Goal: Task Accomplishment & Management: Complete application form

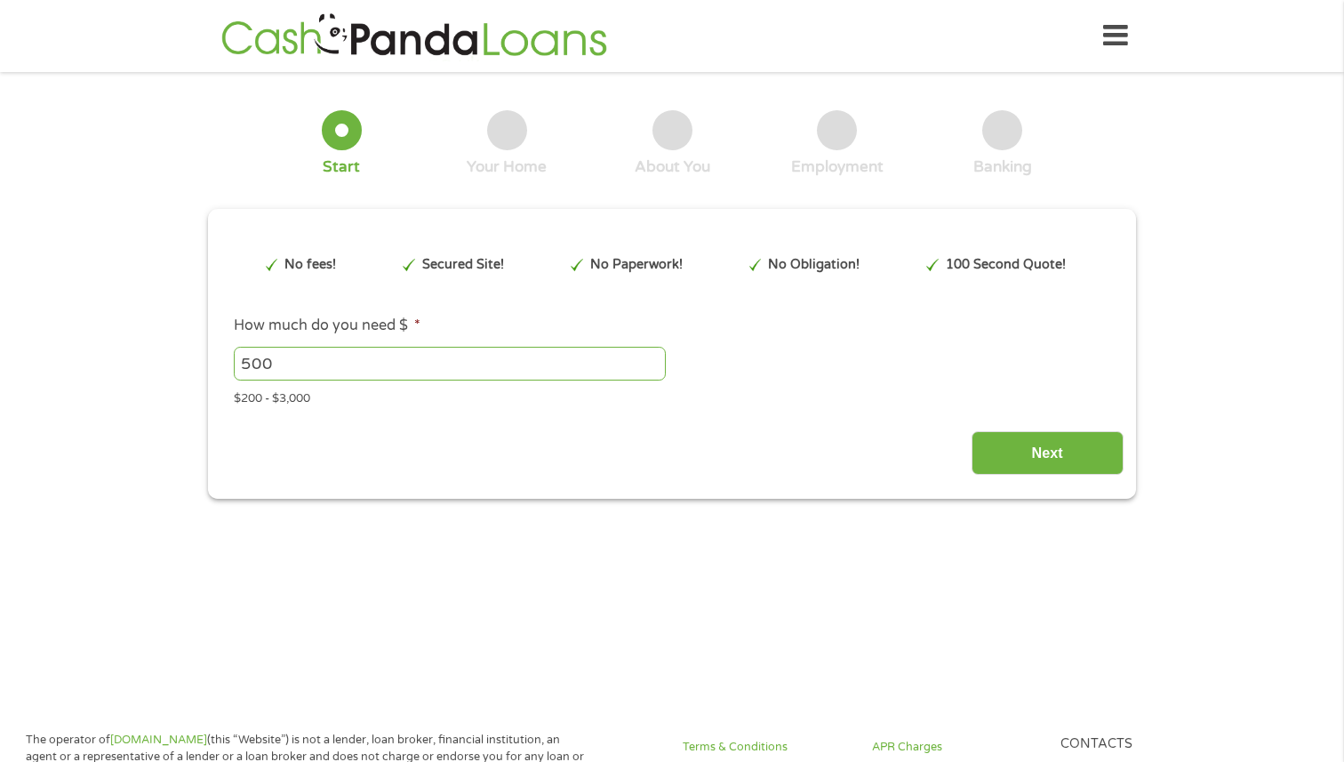
type input "Cj0KCQjwuKnGBhD5ARIsAD19RsbvBRX5XBOK3gtA13eoDWrpj6CDIqfCBzXq1bFlGnnnkWJW9NWgXpo…"
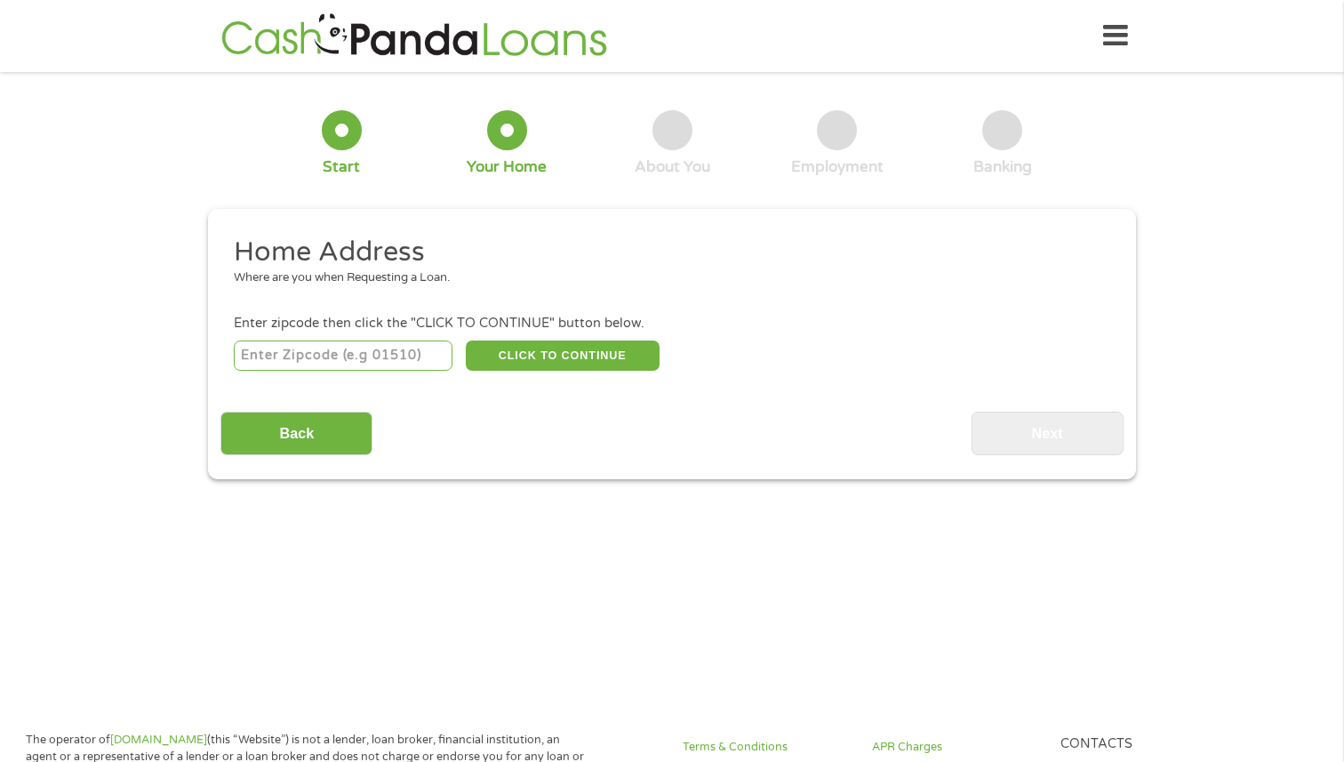
click at [376, 343] on input "number" at bounding box center [343, 355] width 219 height 30
type input "78723"
click at [554, 350] on button "CLICK TO CONTINUE" at bounding box center [563, 355] width 194 height 30
type input "78723"
type input "Austin"
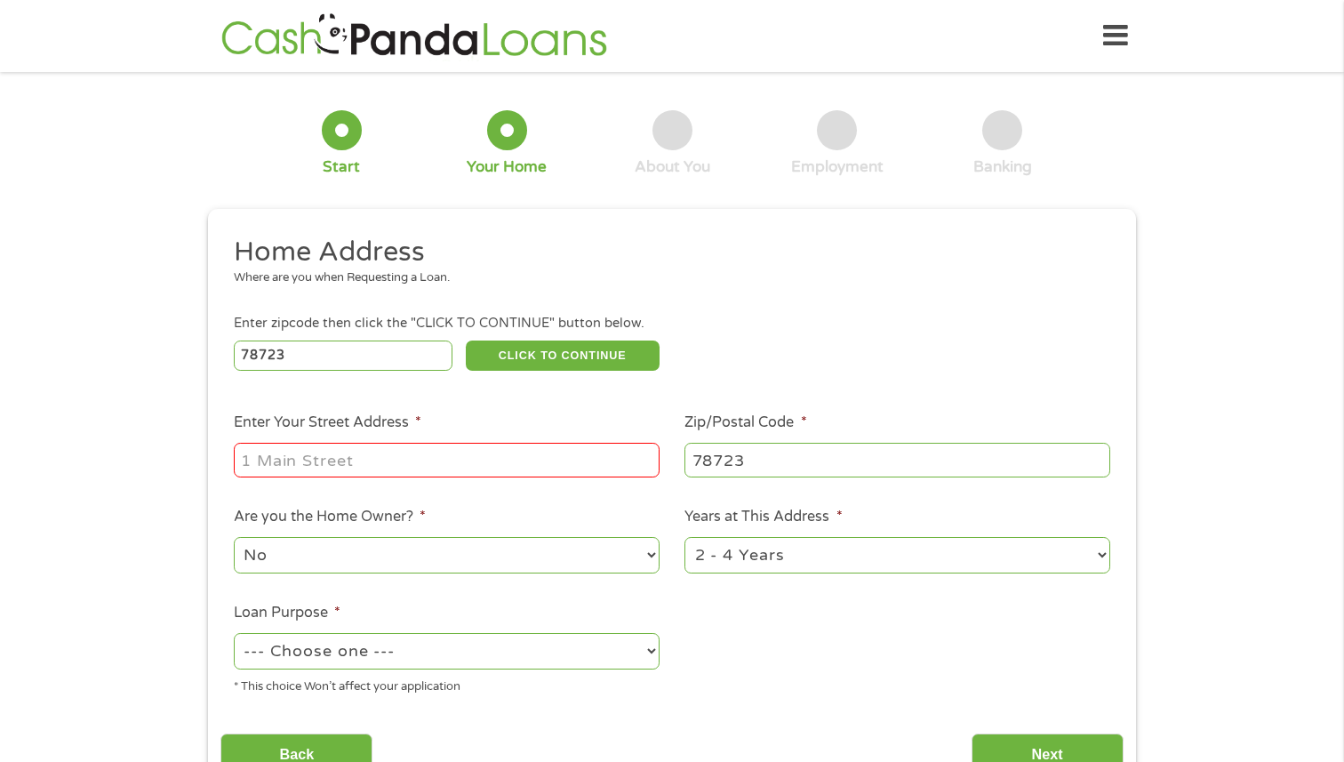
click at [503, 450] on input "Enter Your Street Address *" at bounding box center [447, 460] width 426 height 34
type input "[STREET_ADDRESS]"
click at [592, 556] on select "No Yes" at bounding box center [447, 555] width 426 height 36
click at [554, 651] on select "--- Choose one --- Pay Bills Debt Consolidation Home Improvement Major Purchase…" at bounding box center [447, 651] width 426 height 36
select select "medicalexpenses"
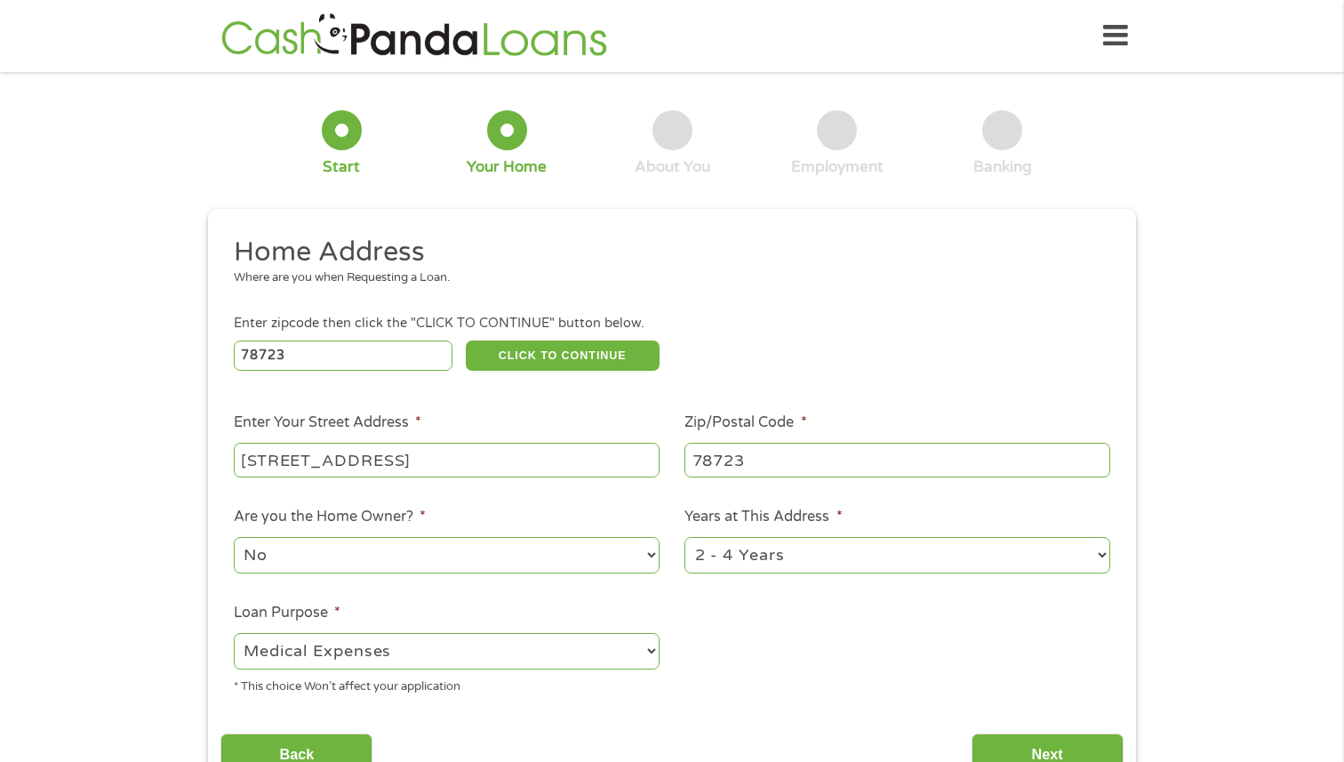
scroll to position [24, 0]
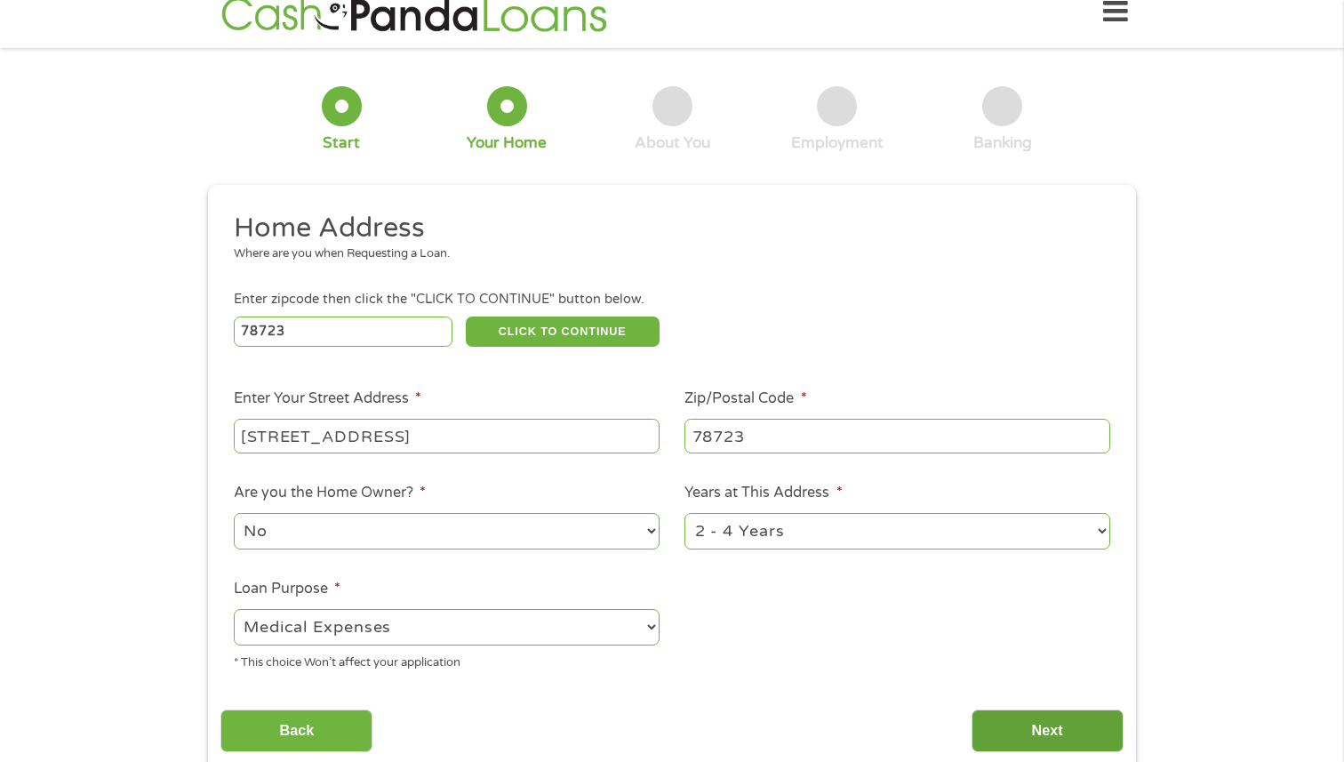
click at [1001, 723] on input "Next" at bounding box center [1047, 731] width 152 height 44
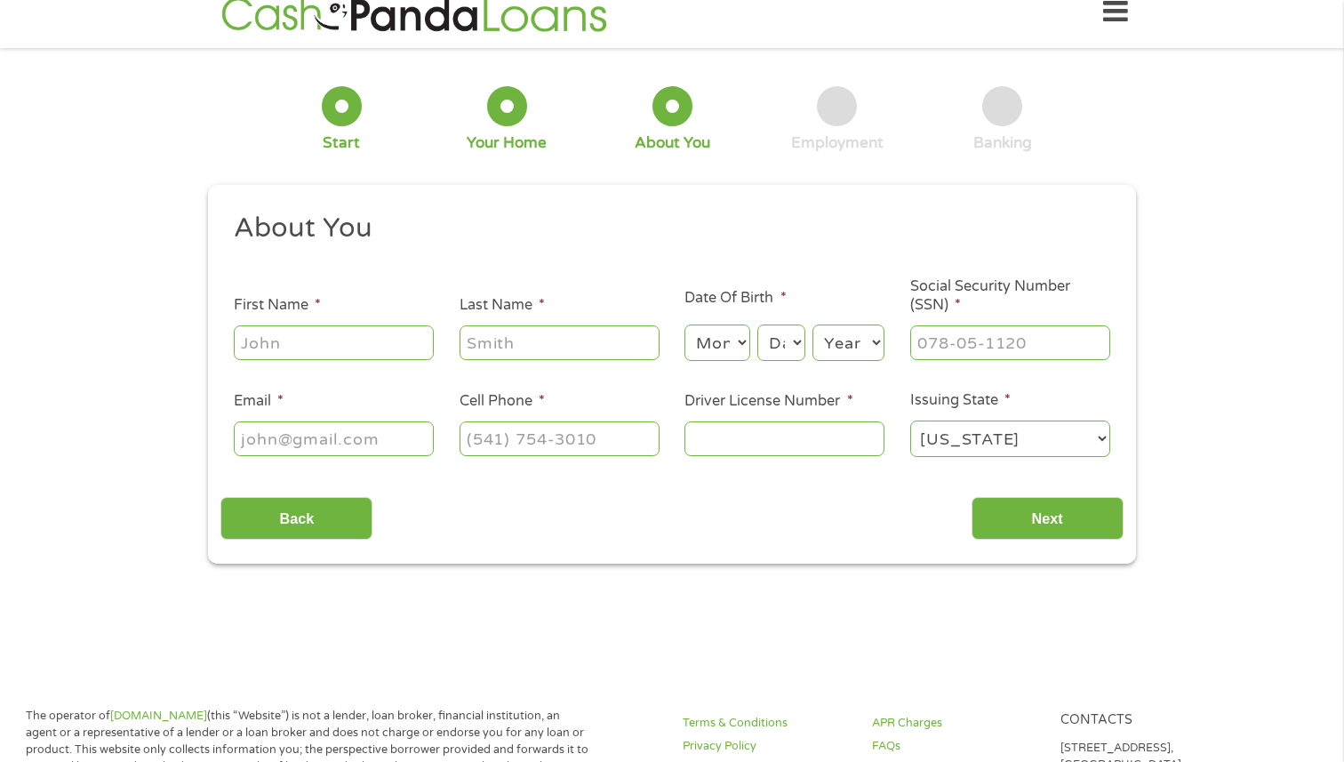
scroll to position [0, 0]
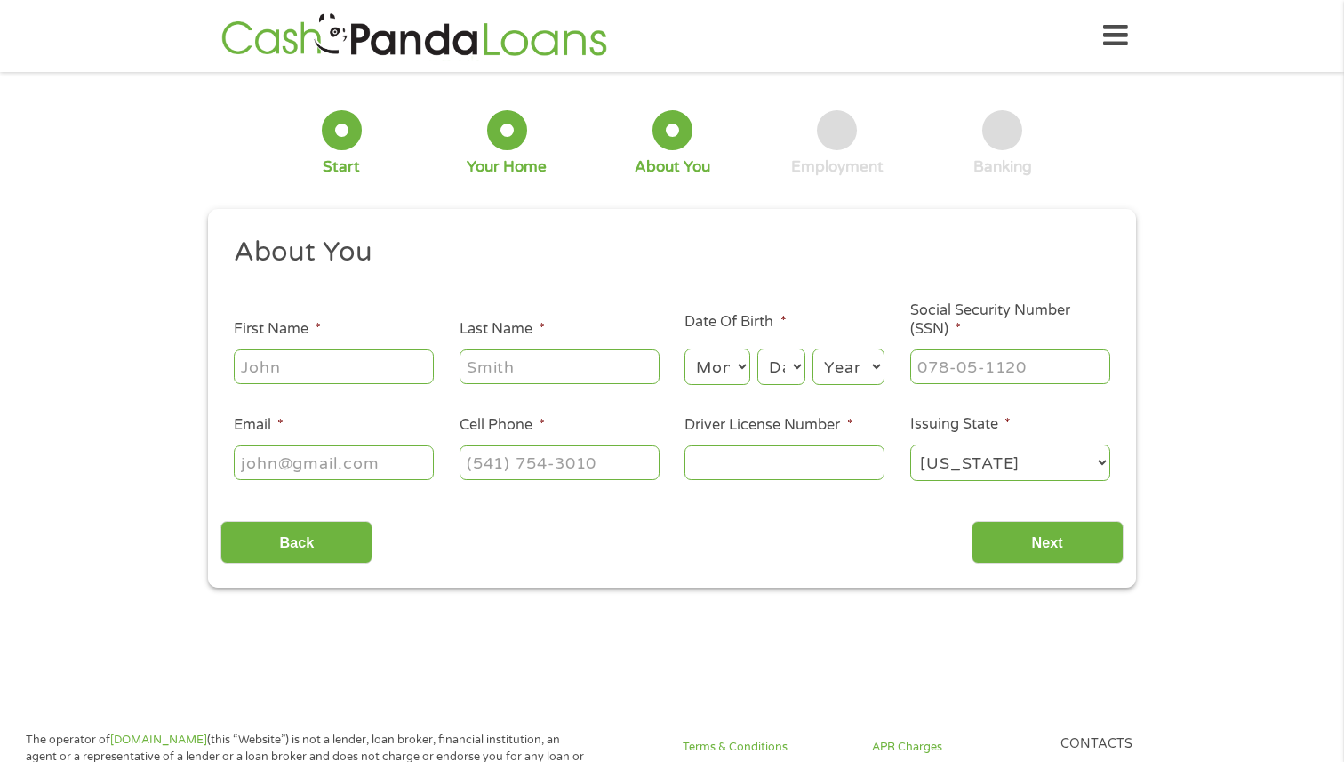
click at [385, 360] on input "First Name *" at bounding box center [334, 366] width 200 height 34
type input "[PERSON_NAME]"
type input "Bolivar"
type input "[EMAIL_ADDRESS][DOMAIN_NAME]"
type input "[PHONE_NUMBER]"
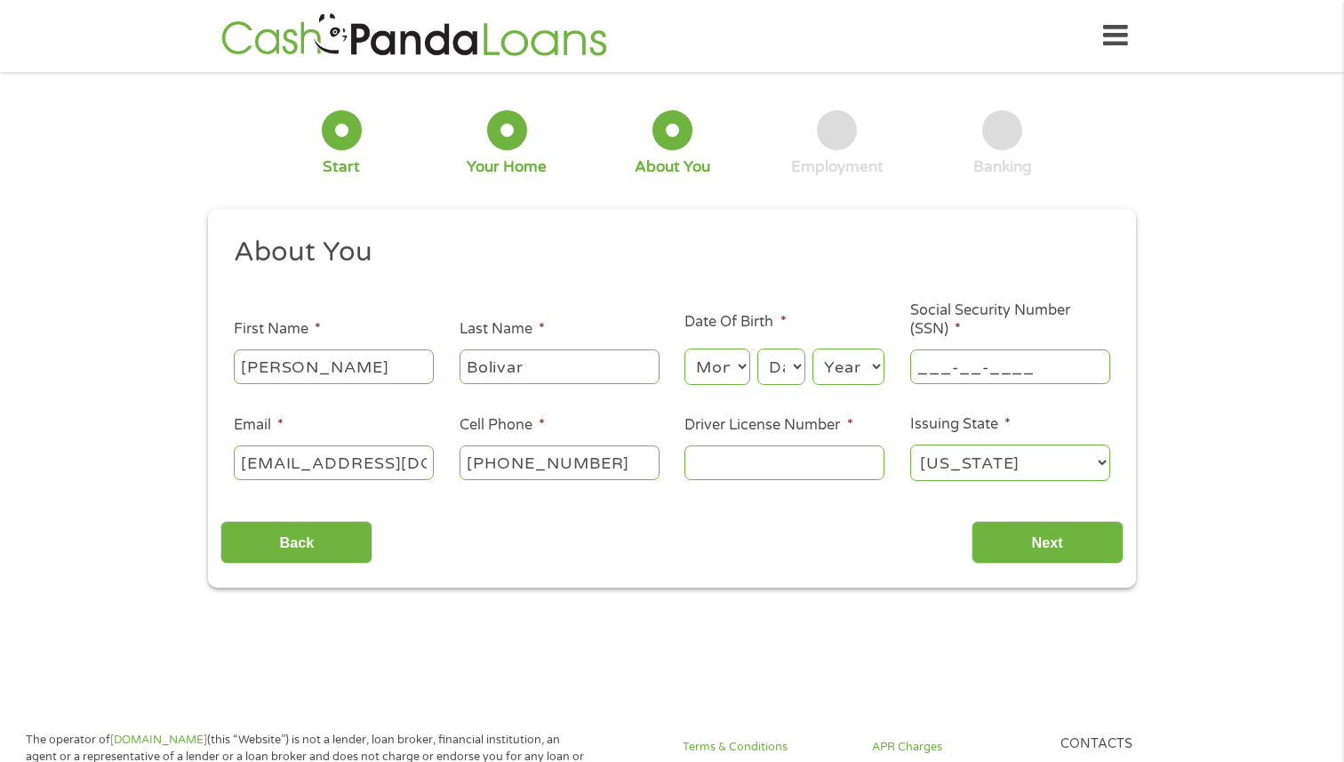
click at [948, 371] on input "___-__-____" at bounding box center [1010, 366] width 200 height 34
type input "848-34-9671"
click at [827, 464] on input "Driver License Number *" at bounding box center [784, 462] width 200 height 34
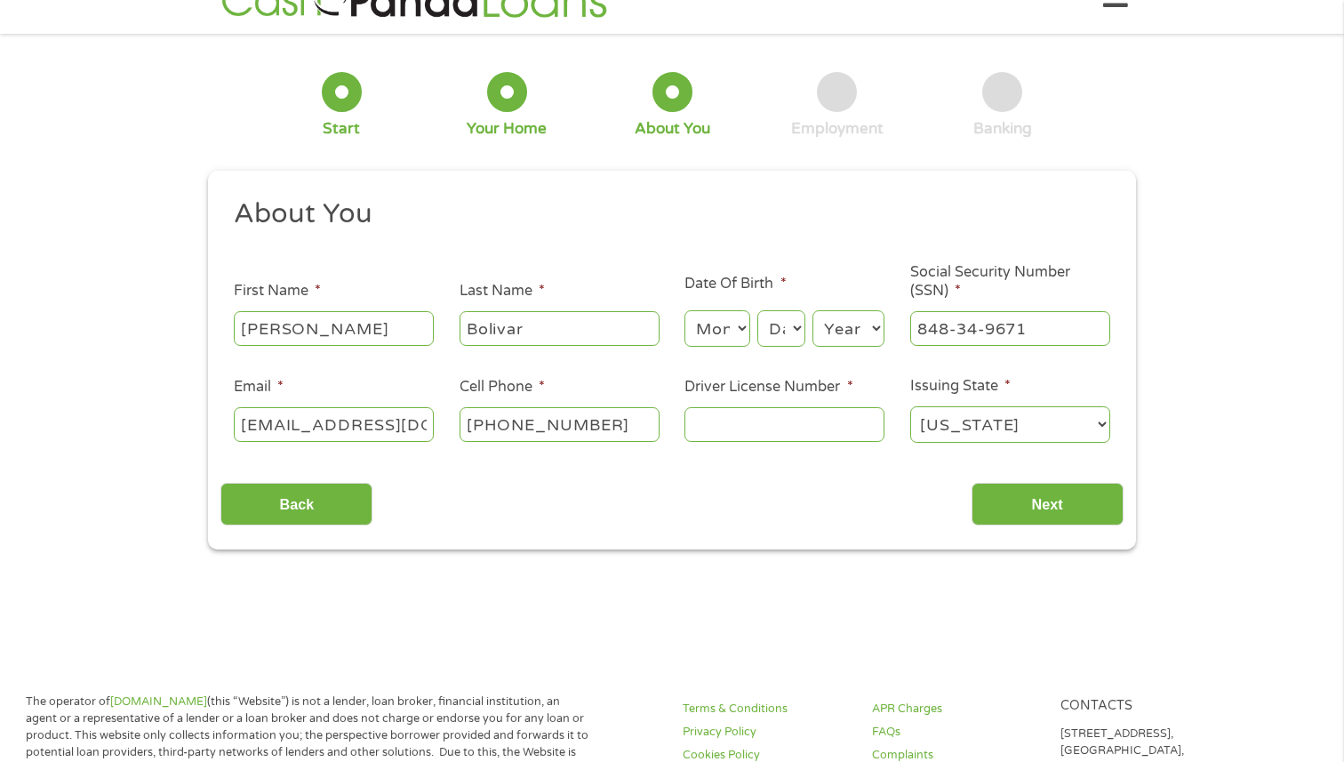
scroll to position [39, 0]
type input "52206175"
click at [1056, 499] on input "Next" at bounding box center [1047, 504] width 152 height 44
click at [717, 324] on select "Month 1 2 3 4 5 6 7 8 9 10 11 12" at bounding box center [716, 327] width 65 height 36
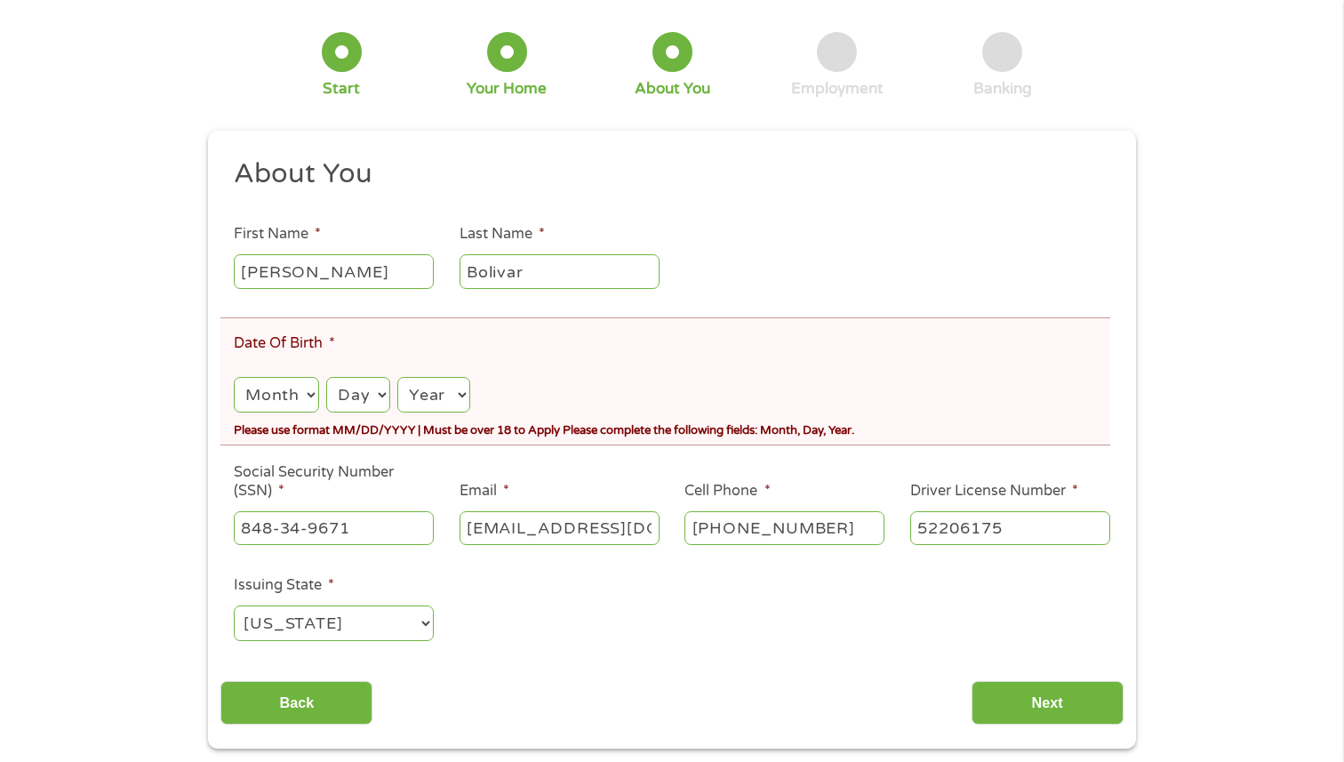
scroll to position [344, 0]
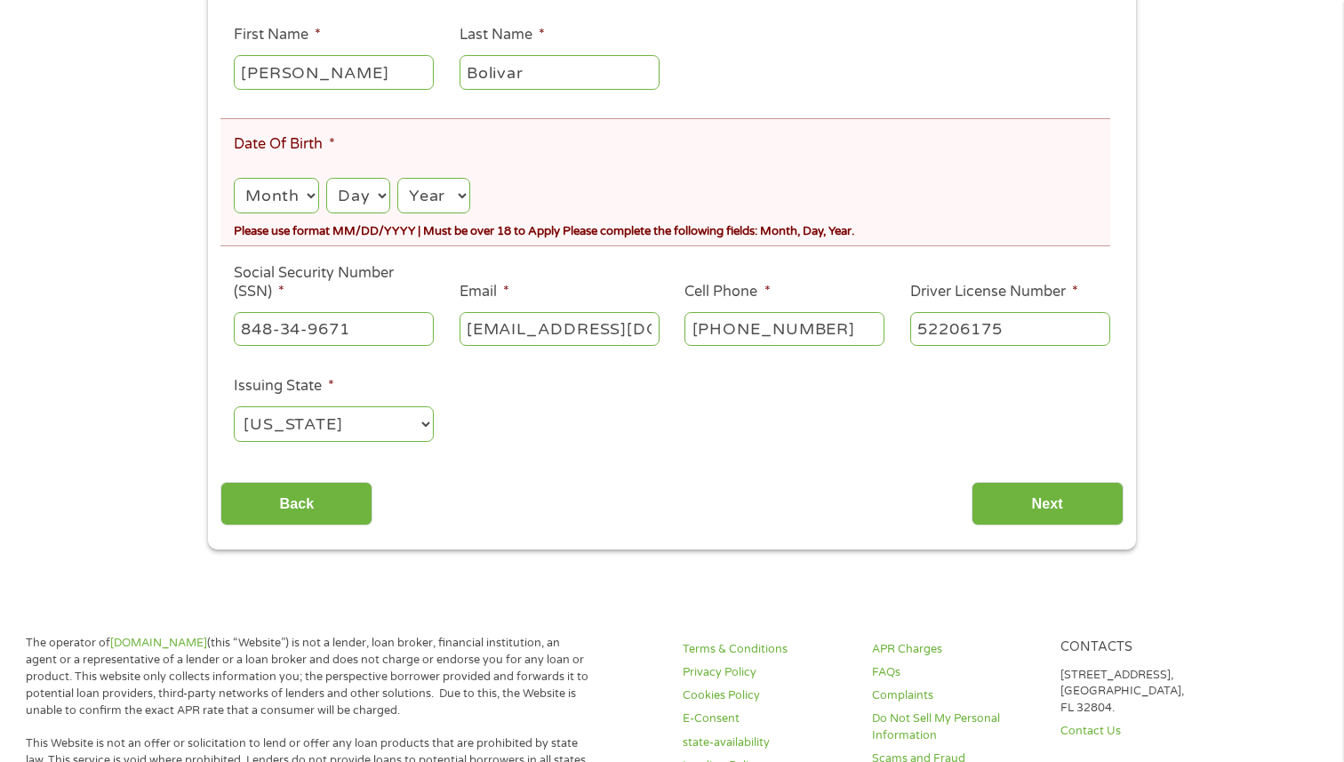
click at [287, 206] on select "Month 1 2 3 4 5 6 7 8 9 10 11 12" at bounding box center [276, 196] width 85 height 36
select select "8"
click at [366, 210] on select "Day 1 2 3 4 5 6 7 8 9 10 11 12 13 14 15 16 17 18 19 20 21 22 23 24 25 26 27 28 …" at bounding box center [357, 196] width 63 height 36
select select "27"
click at [437, 181] on select "Year [DATE] 2006 2005 2004 2003 2002 2001 2000 1999 1998 1997 1996 1995 1994 19…" at bounding box center [433, 196] width 73 height 36
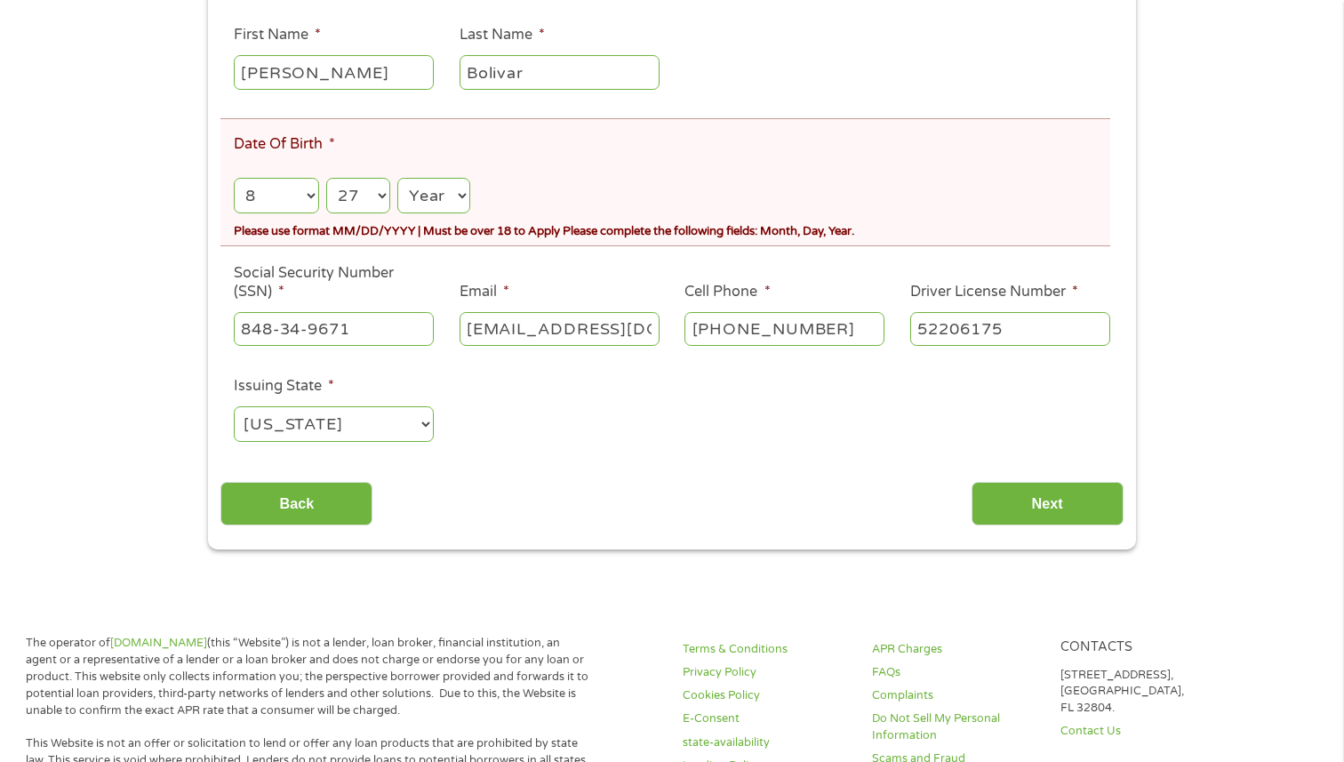
select select "1998"
click at [1078, 498] on input "Next" at bounding box center [1047, 504] width 152 height 44
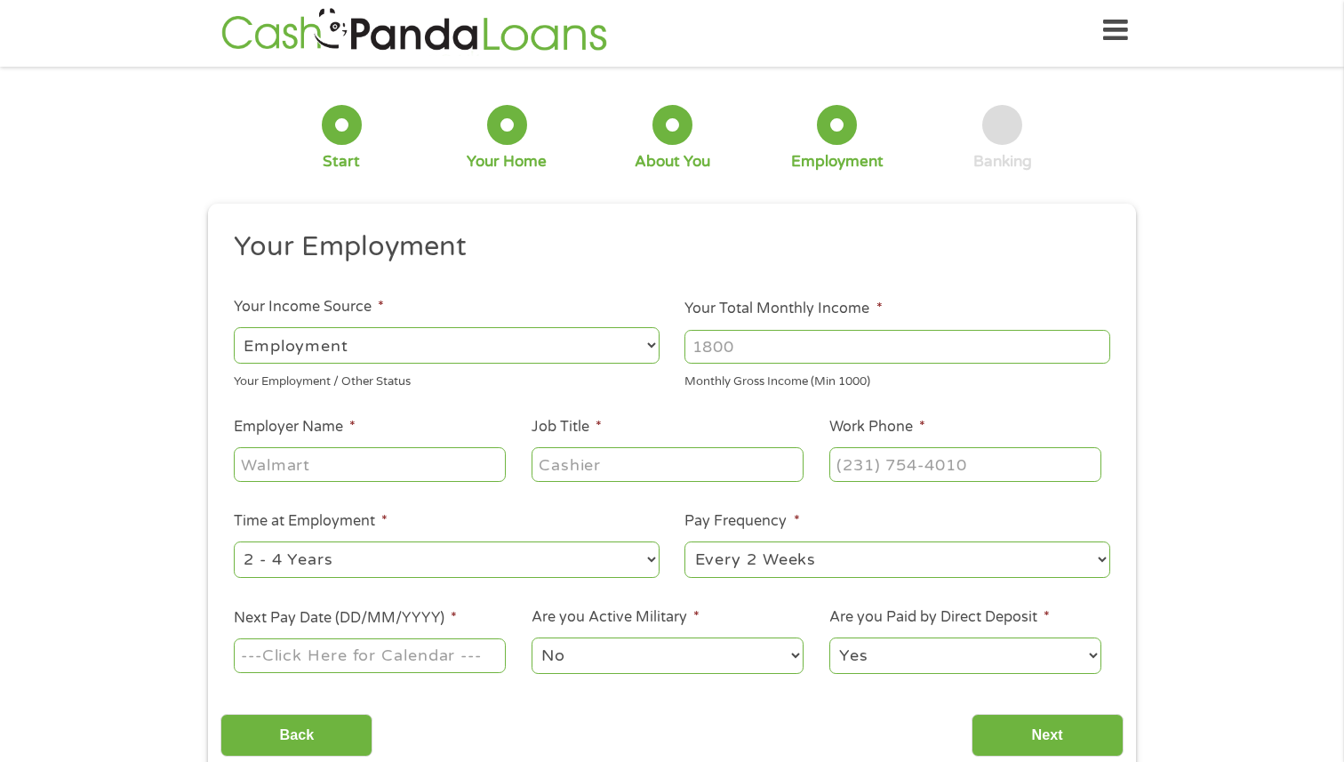
scroll to position [0, 0]
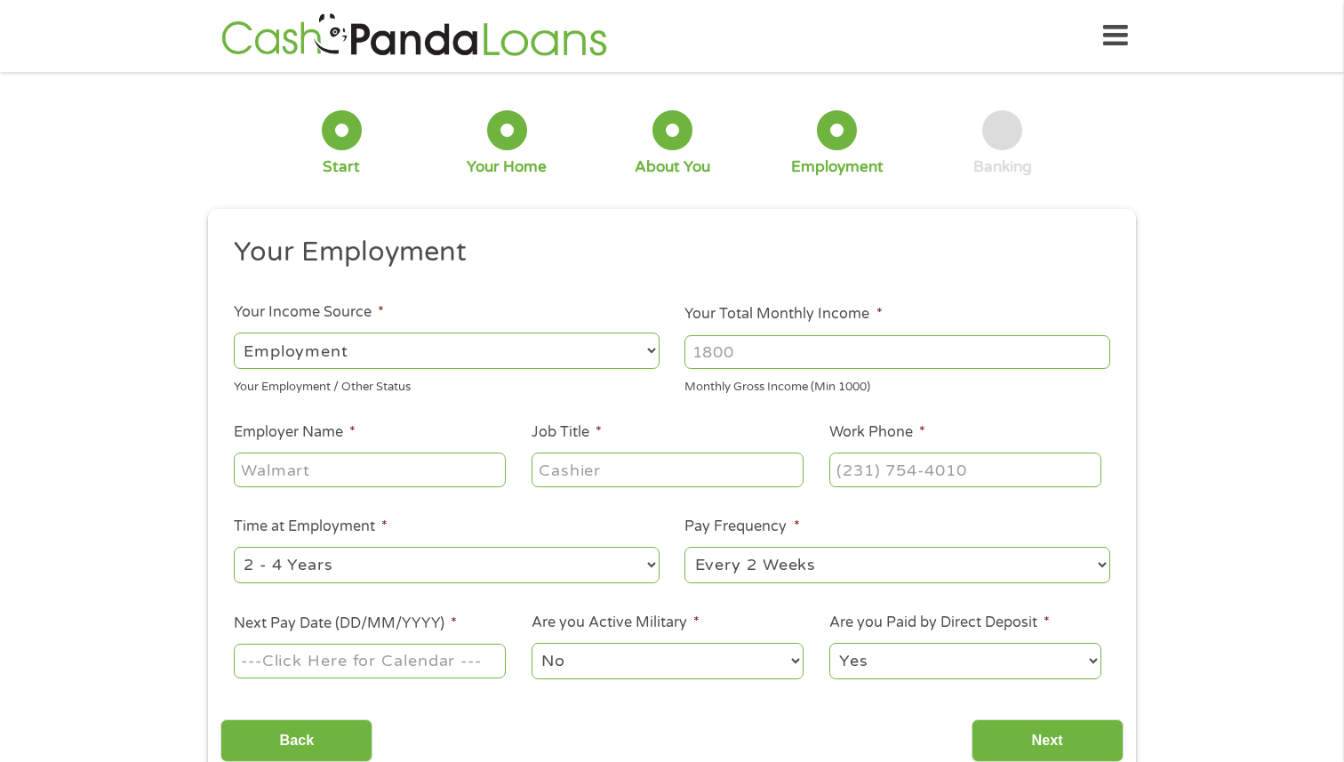
click at [880, 336] on input "Your Total Monthly Income *" at bounding box center [897, 352] width 426 height 34
click at [438, 484] on input "Employer Name *" at bounding box center [370, 469] width 272 height 34
type input "Austin FC"
click at [654, 467] on input "Job Title *" at bounding box center [667, 469] width 272 height 34
type input "Social Media Coordinator"
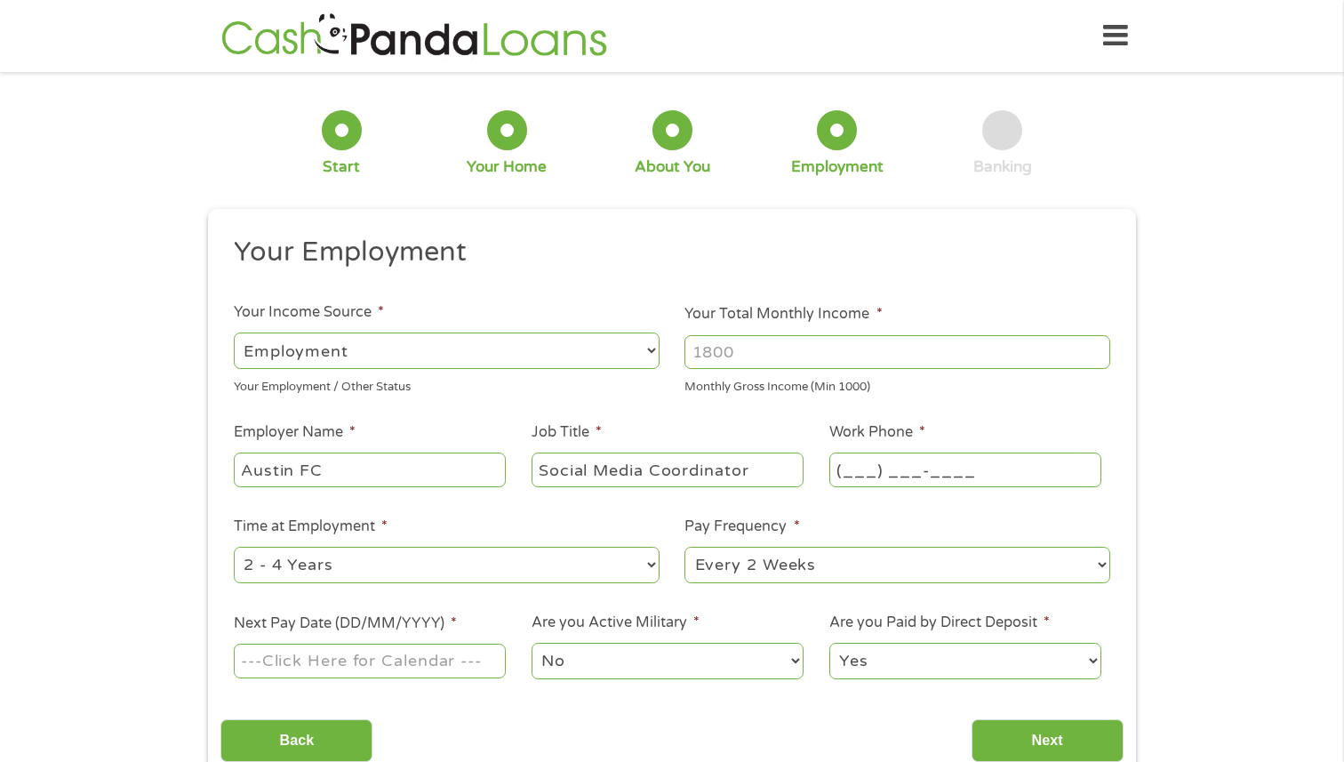
click at [939, 465] on input "(___) ___-____" at bounding box center [965, 469] width 272 height 34
type input "[PHONE_NUMBER]"
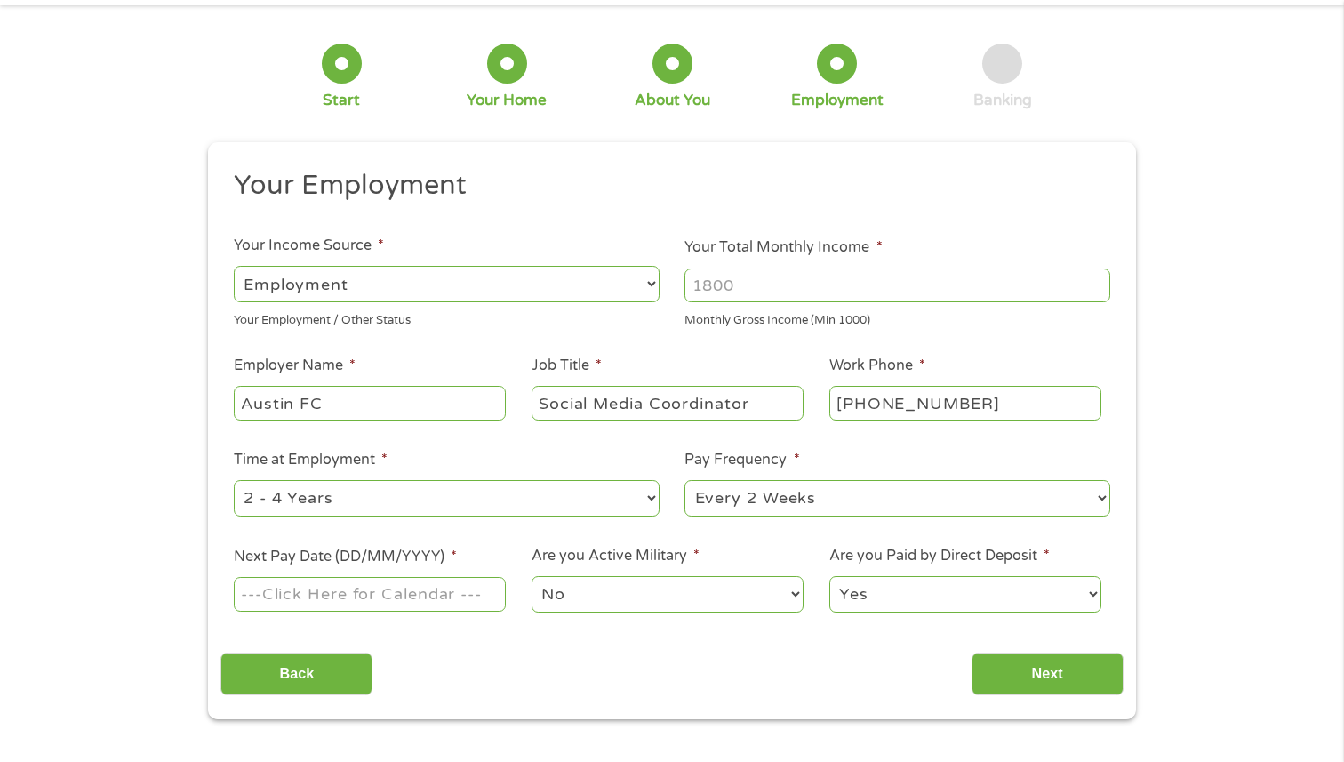
scroll to position [72, 0]
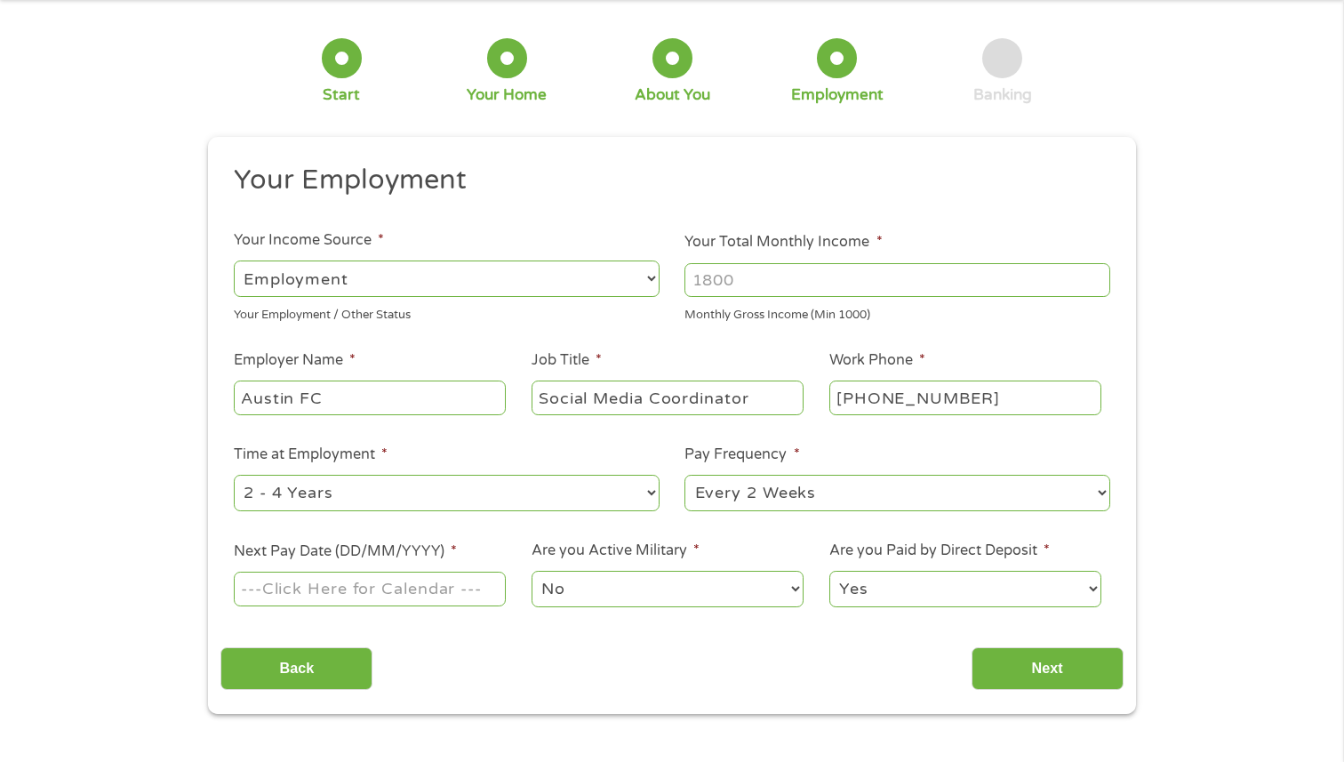
click at [483, 600] on input "Next Pay Date (DD/MM/YYYY) *" at bounding box center [370, 588] width 272 height 34
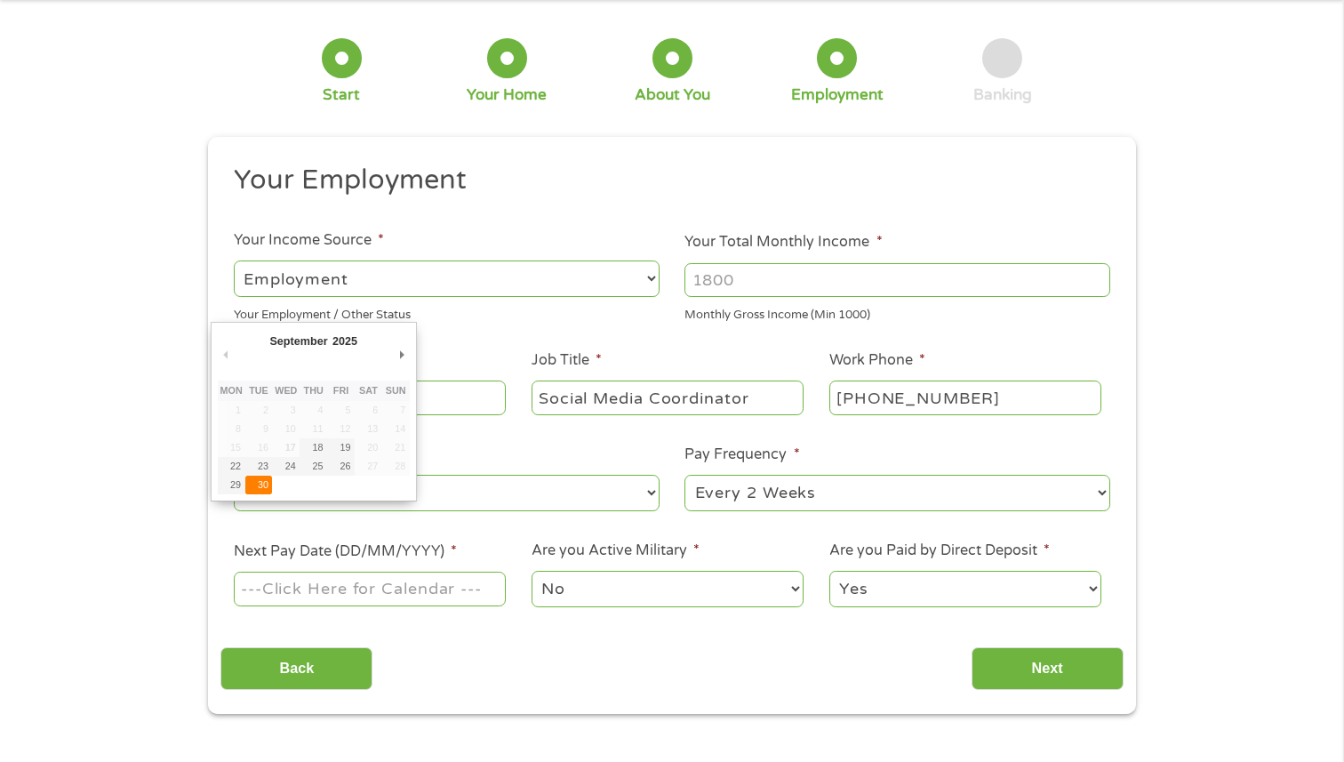
type input "[DATE]"
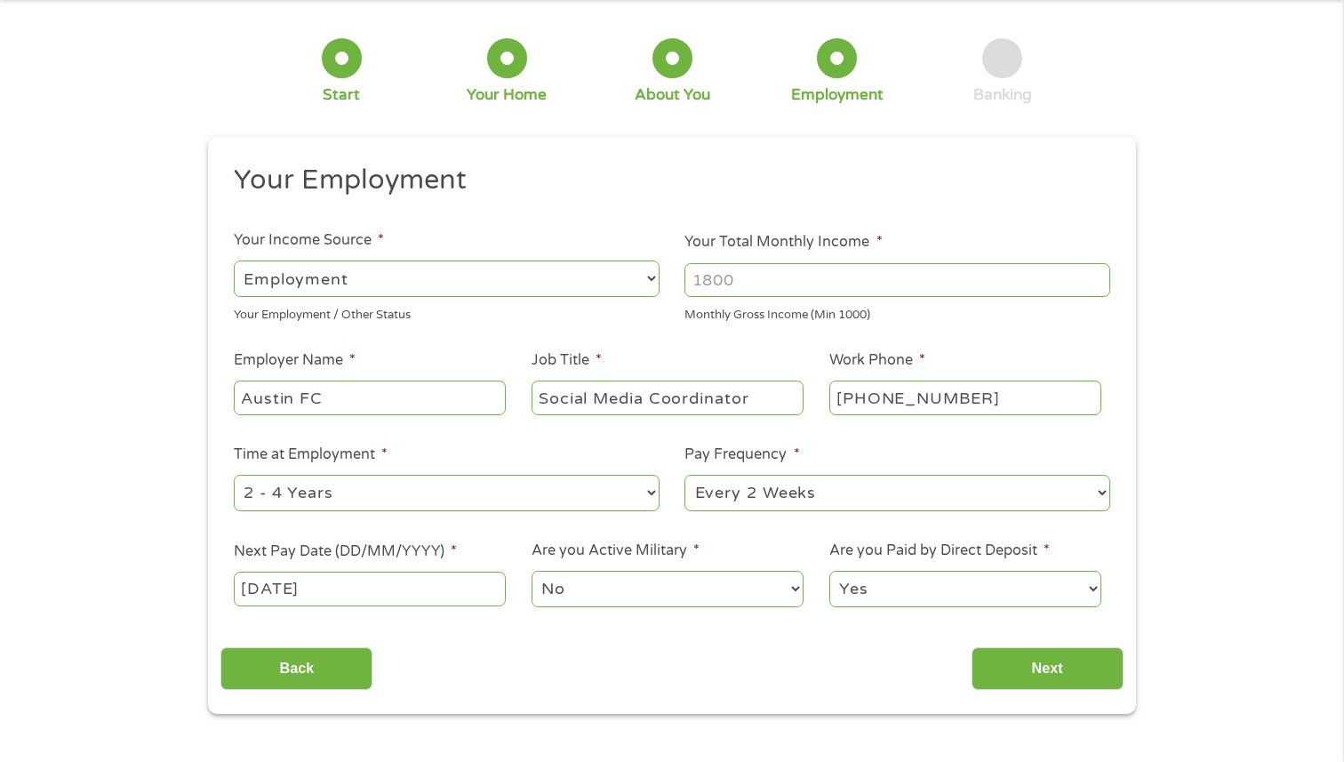
click at [649, 588] on select "No Yes" at bounding box center [667, 588] width 272 height 36
click at [1048, 673] on input "Next" at bounding box center [1047, 669] width 152 height 44
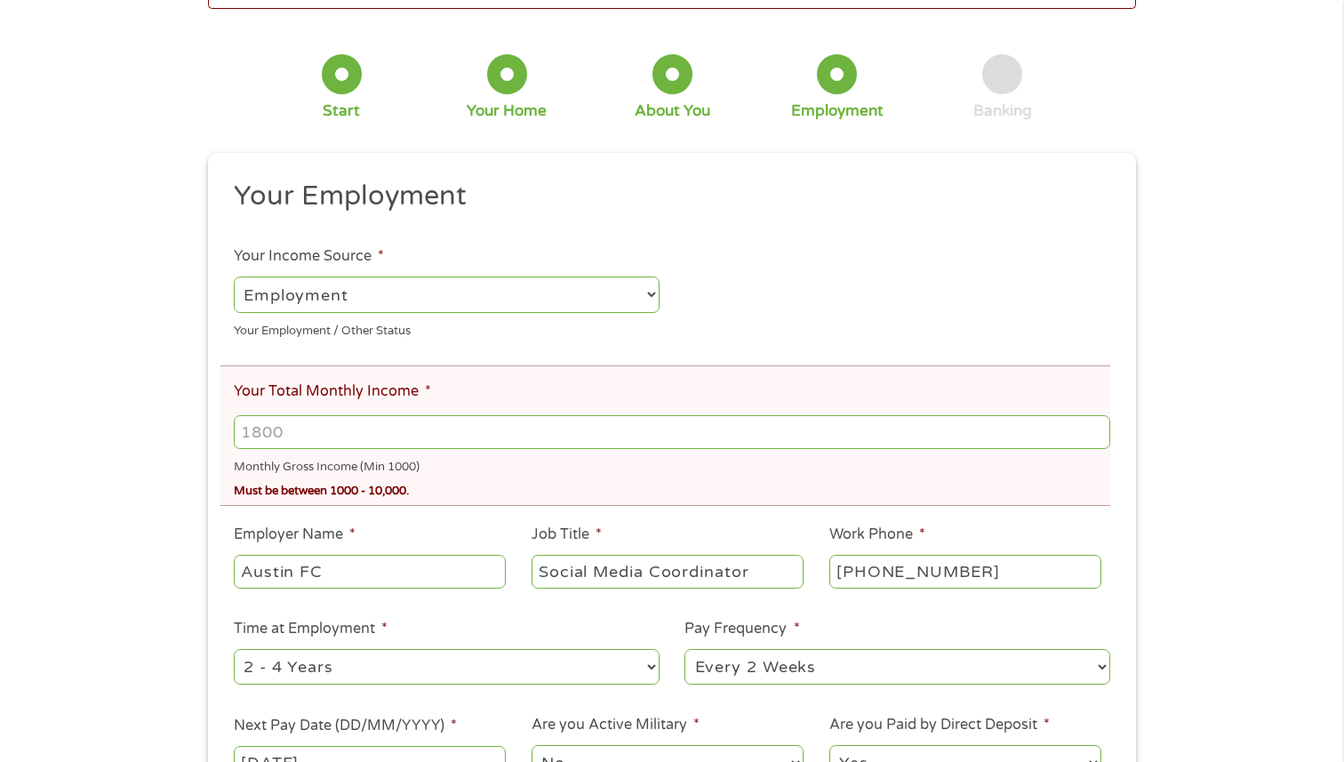
scroll to position [214, 0]
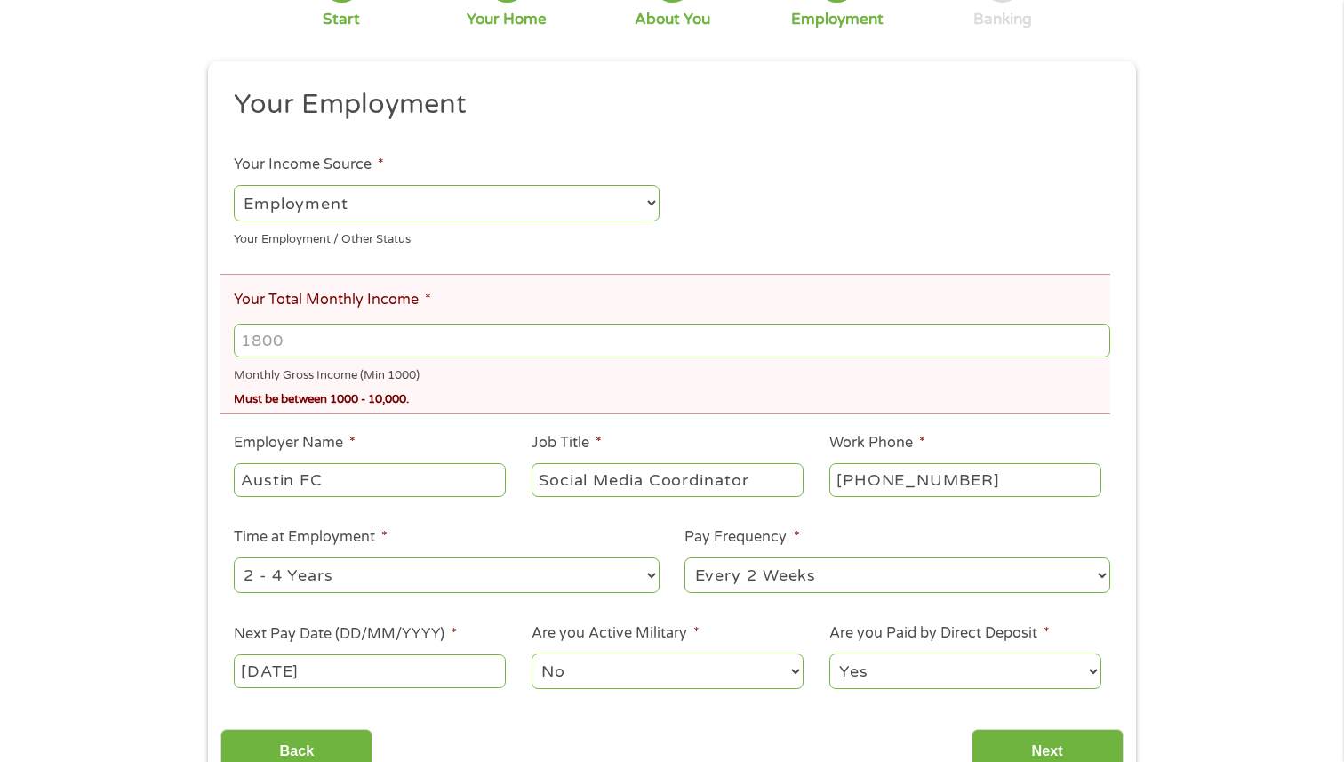
click at [420, 343] on input "Your Total Monthly Income *" at bounding box center [672, 340] width 876 height 34
type input "1700"
click at [1089, 748] on input "Next" at bounding box center [1047, 751] width 152 height 44
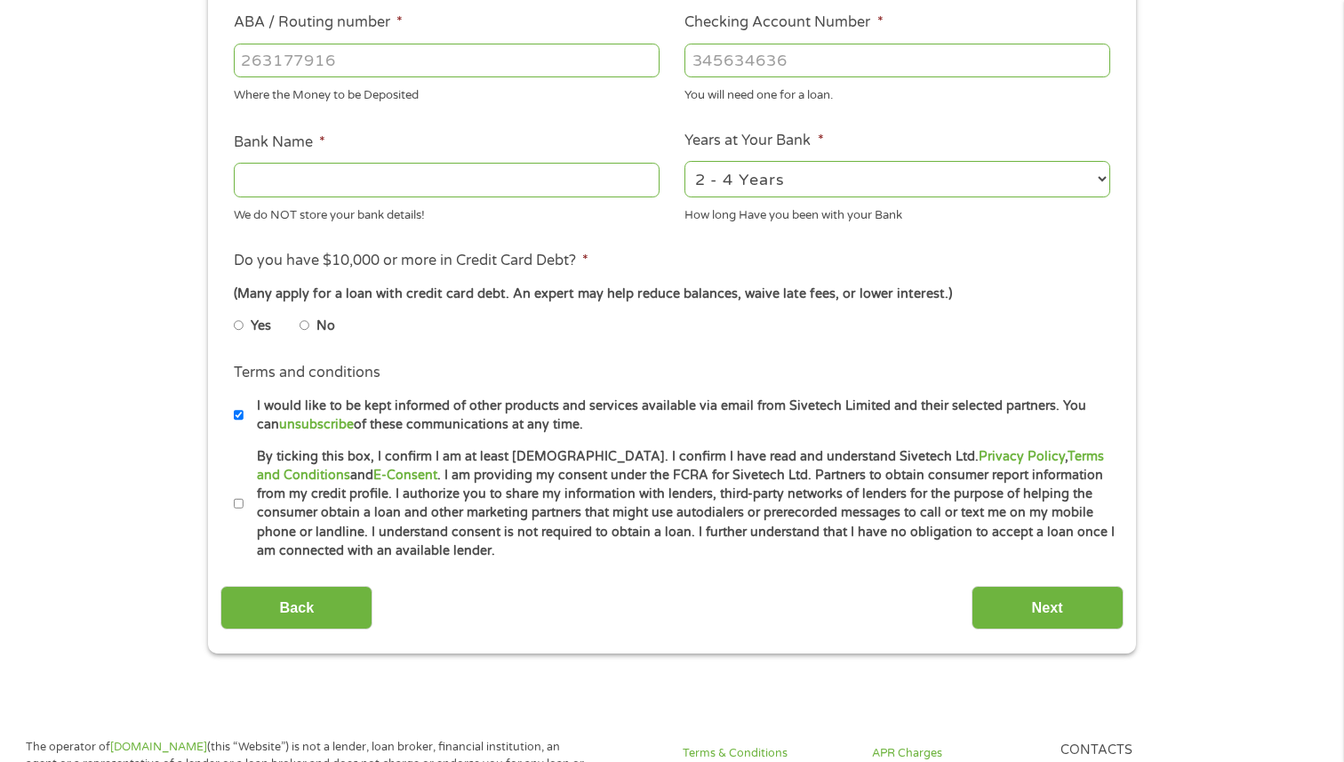
scroll to position [580, 0]
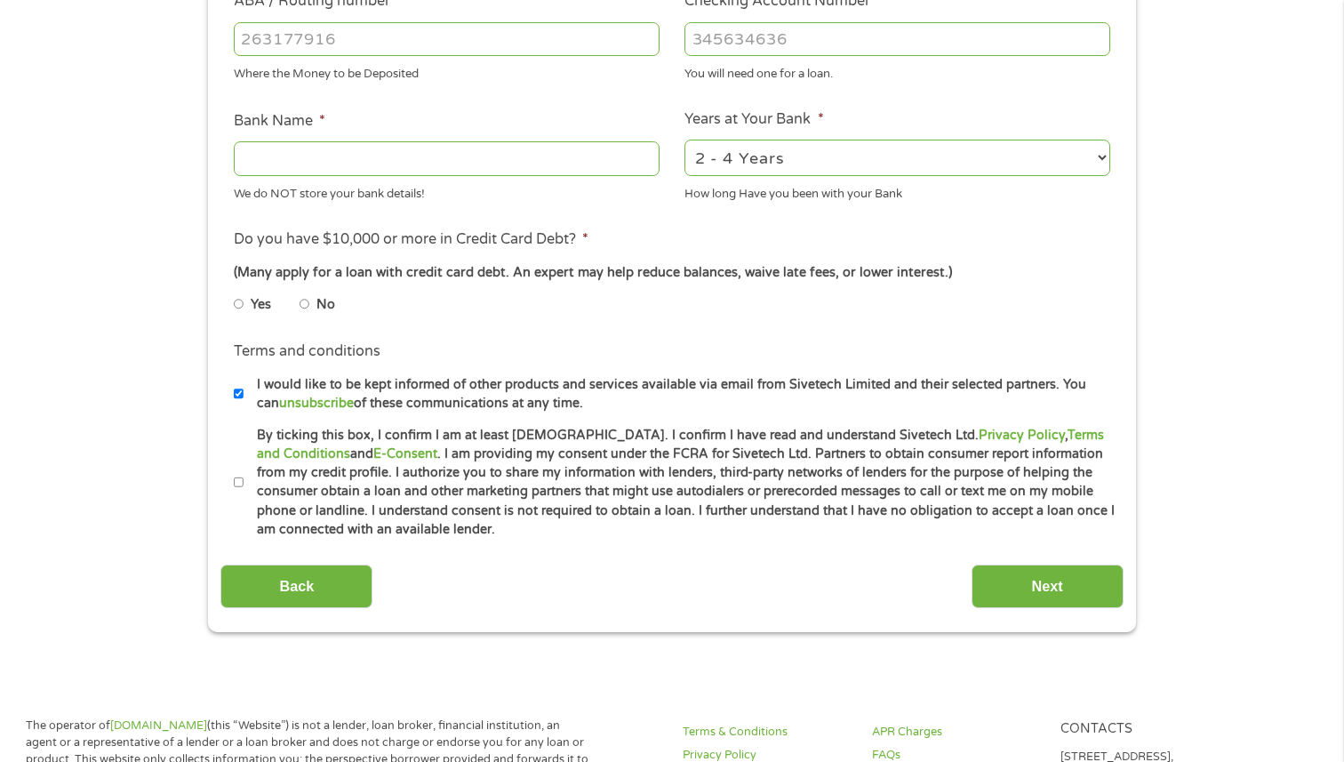
click at [245, 476] on label "By ticking this box, I confirm I am at least [DEMOGRAPHIC_DATA]. I confirm I ha…" at bounding box center [679, 483] width 872 height 114
click at [244, 476] on input "By ticking this box, I confirm I am at least [DEMOGRAPHIC_DATA]. I confirm I ha…" at bounding box center [239, 482] width 11 height 28
checkbox input "true"
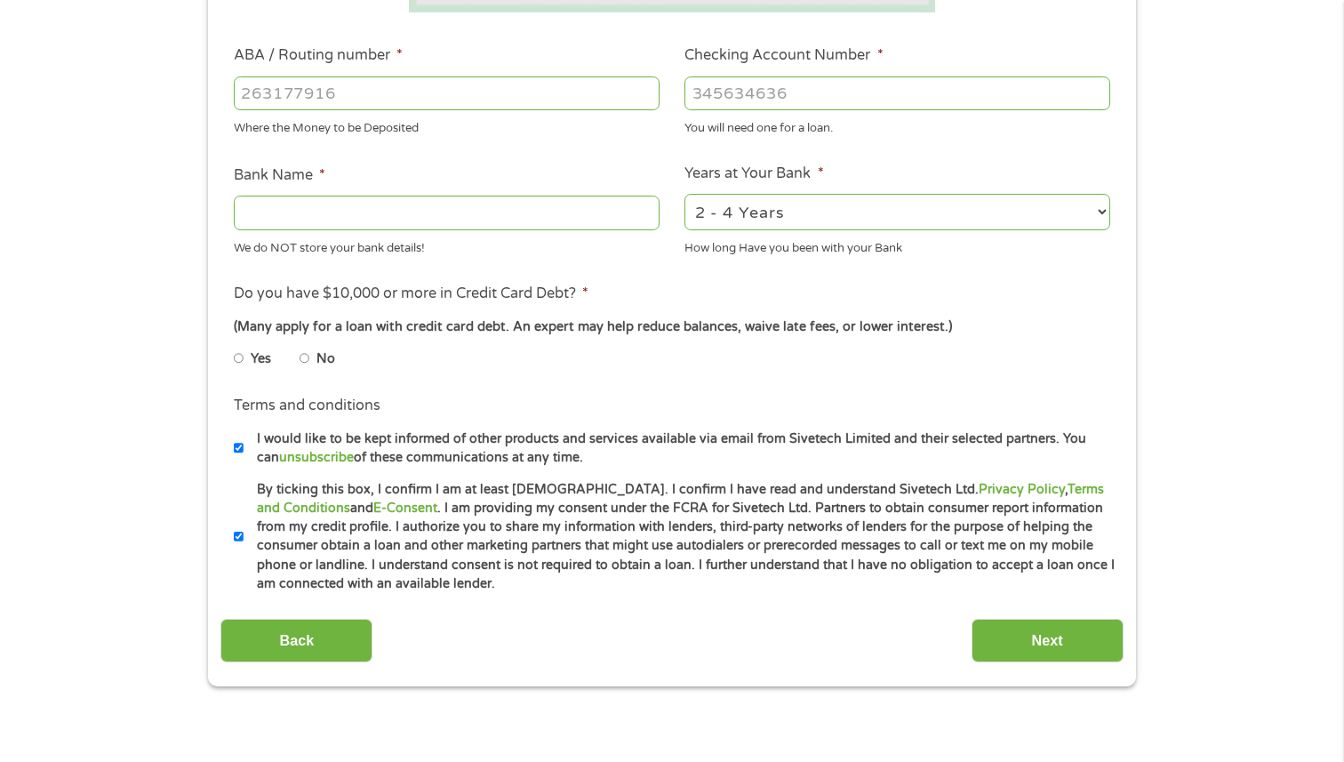
scroll to position [523, 0]
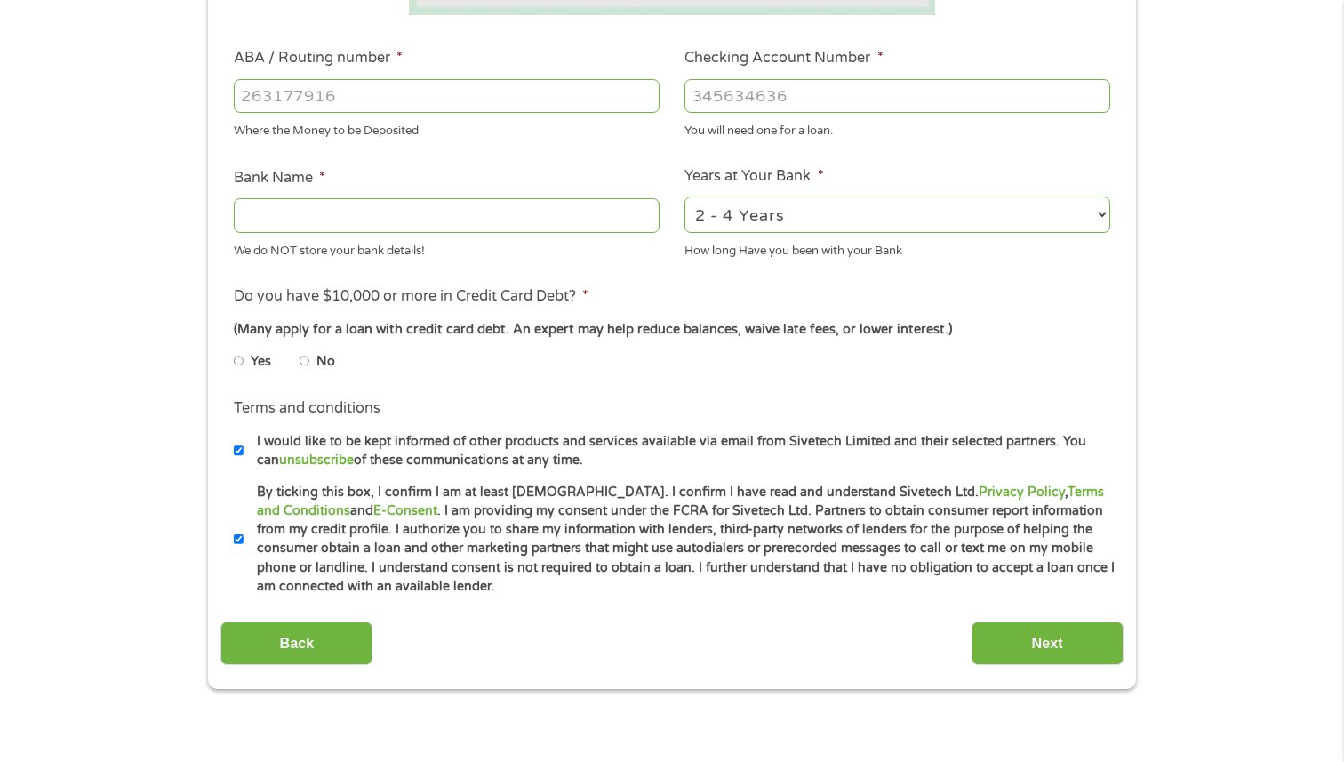
click at [315, 364] on li "No" at bounding box center [331, 361] width 64 height 35
click at [307, 362] on input "No" at bounding box center [304, 361] width 11 height 28
radio input "true"
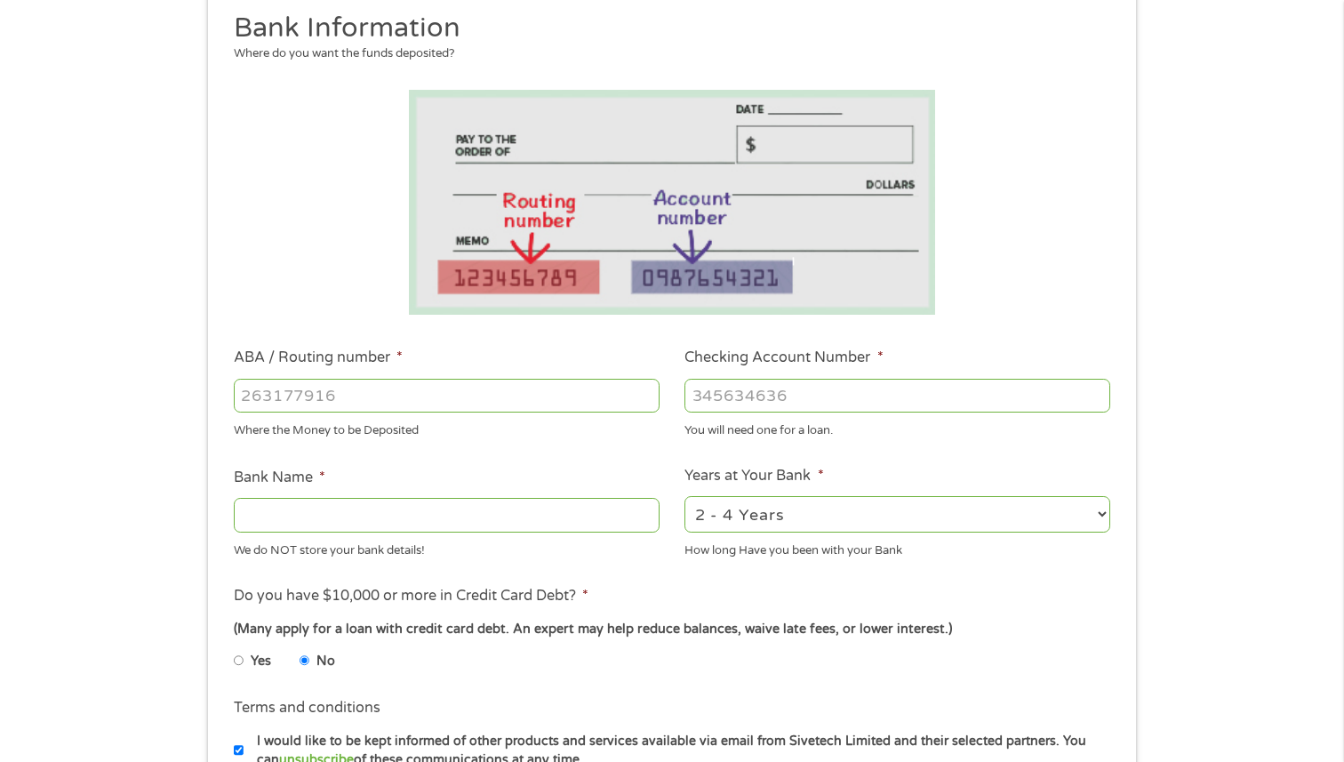
scroll to position [223, 0]
click at [491, 405] on input "ABA / Routing number *" at bounding box center [447, 396] width 426 height 34
click at [502, 388] on input "ABA / Routing number *" at bounding box center [447, 396] width 426 height 34
type input "063100277"
type input "BANK OF AMERICA NA"
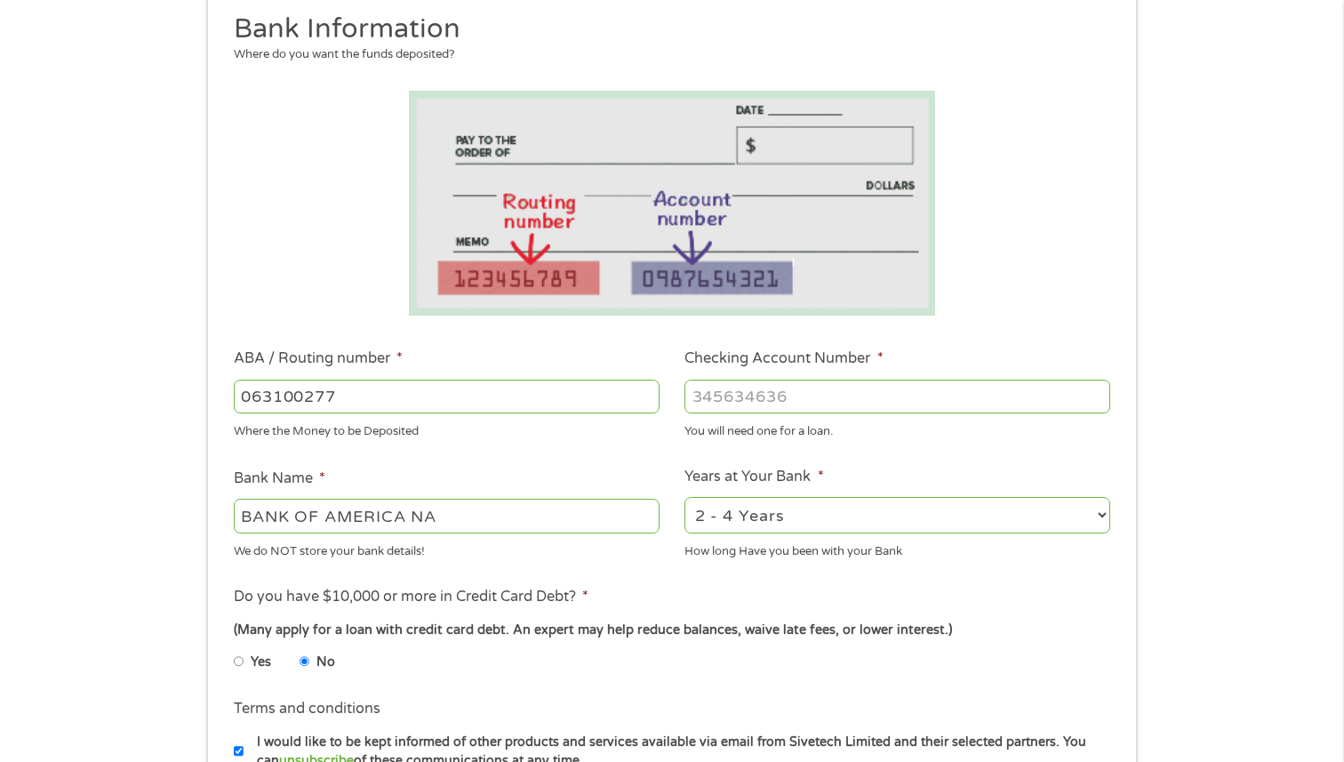
type input "063100277"
click at [751, 397] on input "Checking Account Number *" at bounding box center [897, 396] width 426 height 34
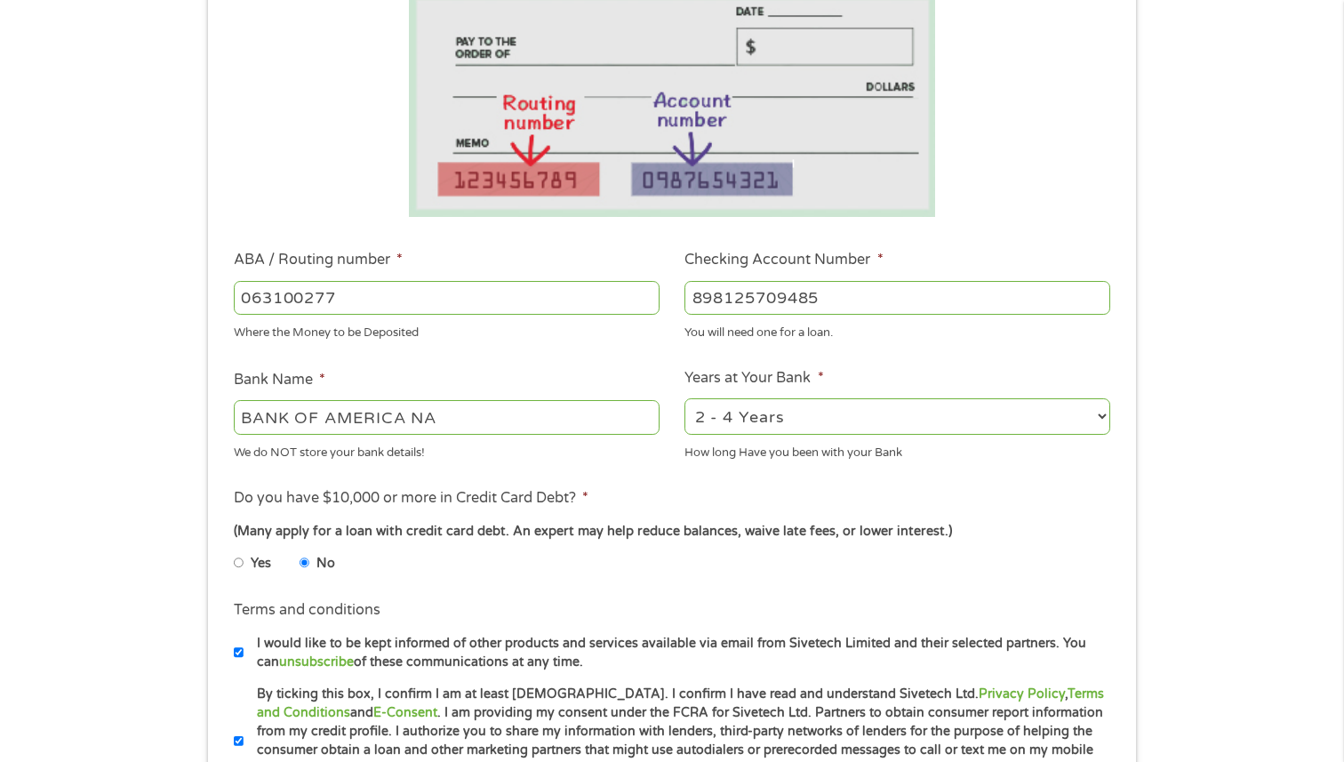
scroll to position [325, 0]
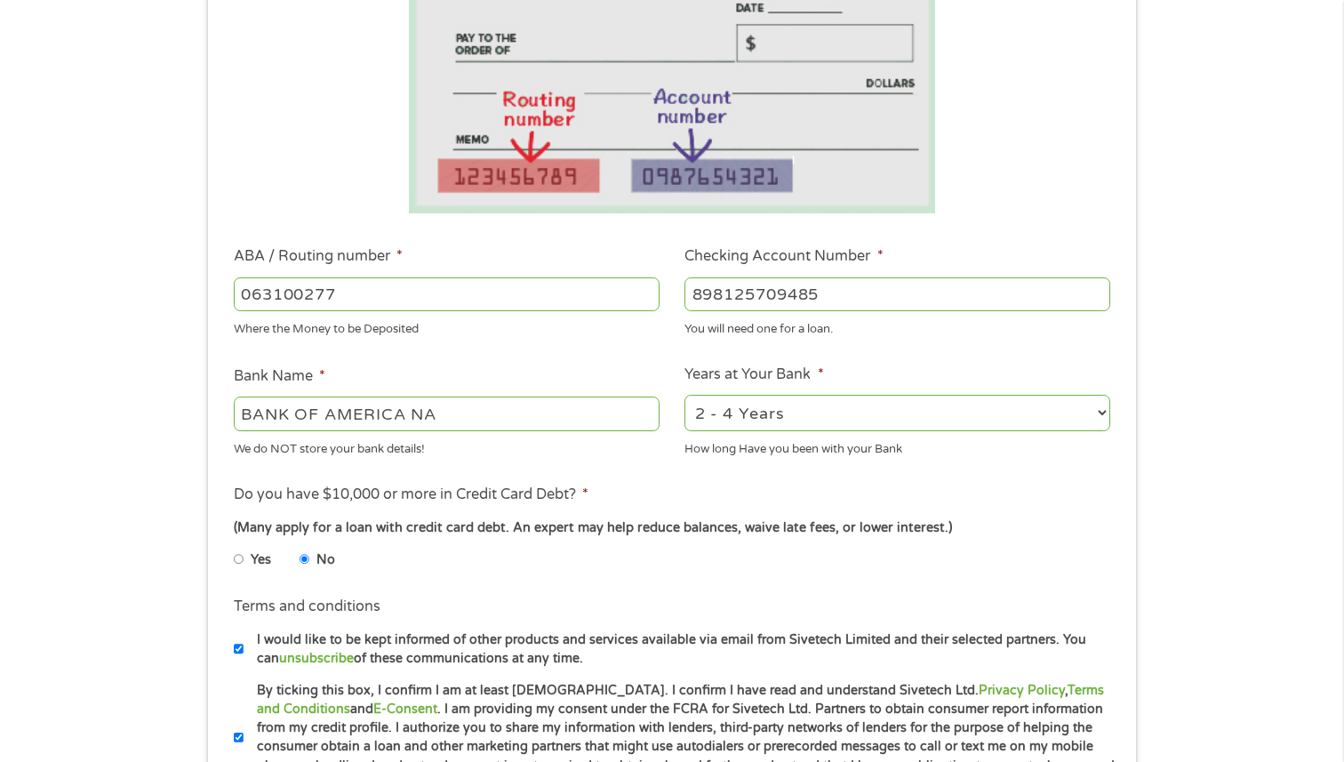
type input "898125709485"
click at [811, 400] on select "2 - 4 Years 6 - 12 Months 1 - 2 Years Over 4 Years" at bounding box center [897, 413] width 426 height 36
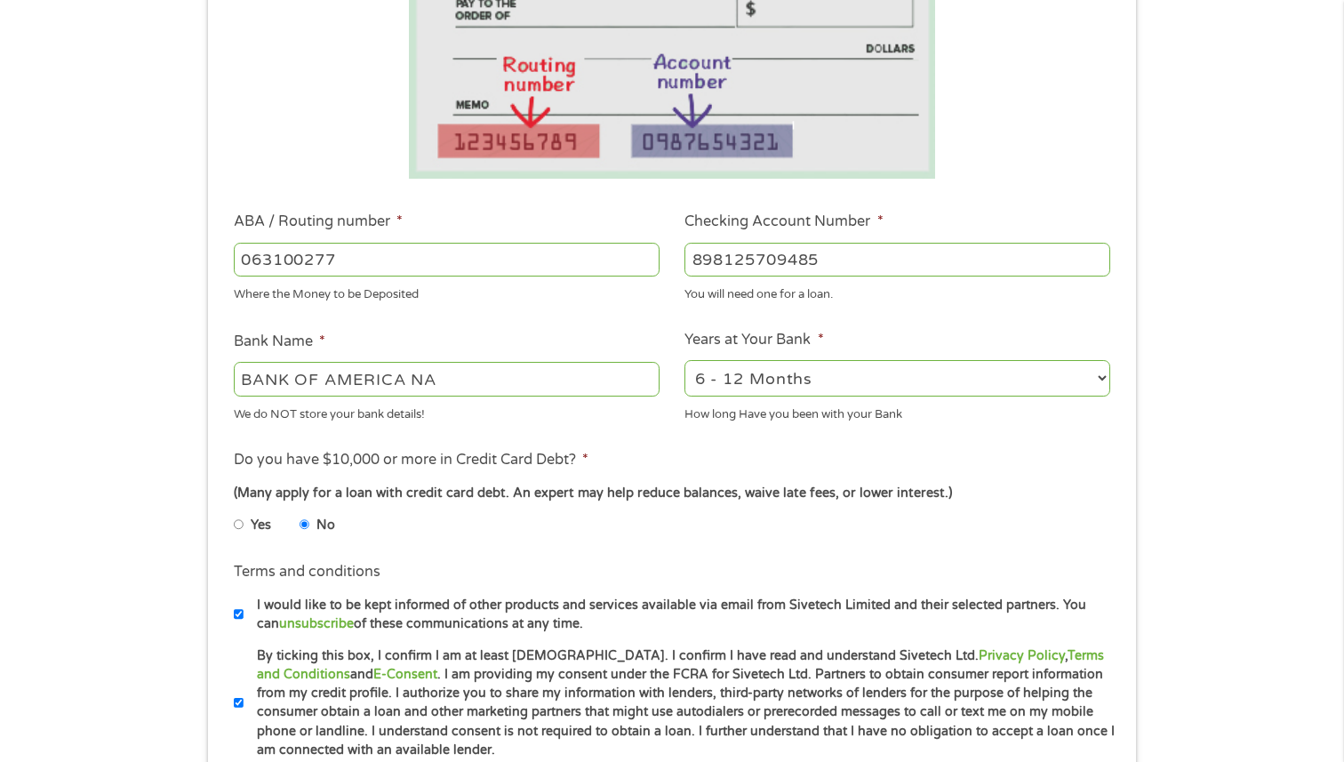
scroll to position [362, 0]
click at [780, 406] on div "How long Have you been with your Bank" at bounding box center [897, 409] width 426 height 24
click at [780, 387] on select "2 - 4 Years 6 - 12 Months 1 - 2 Years Over 4 Years" at bounding box center [897, 376] width 426 height 36
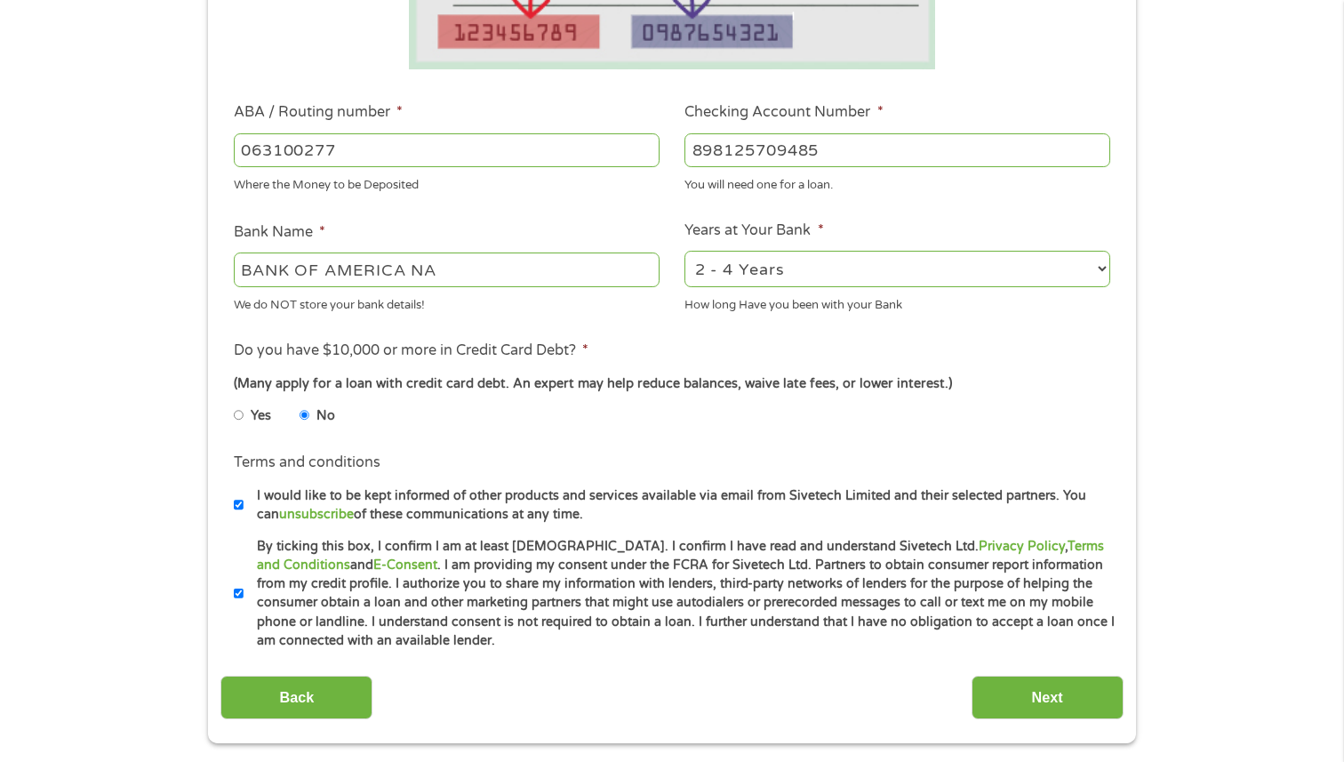
scroll to position [477, 0]
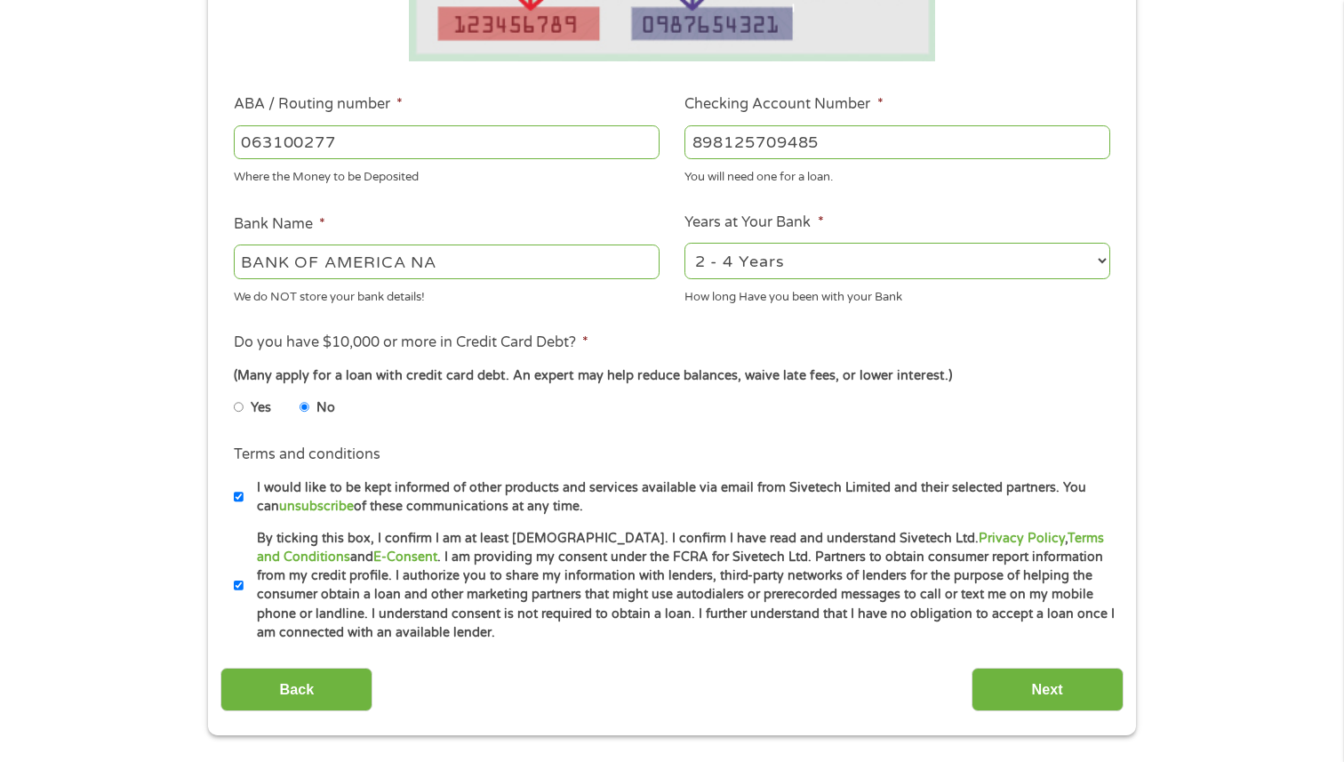
click at [784, 267] on select "2 - 4 Years 6 - 12 Months 1 - 2 Years Over 4 Years" at bounding box center [897, 261] width 426 height 36
click at [777, 267] on select "2 - 4 Years 6 - 12 Months 1 - 2 Years Over 4 Years" at bounding box center [897, 261] width 426 height 36
select select "60months"
click at [1041, 688] on input "Next" at bounding box center [1047, 689] width 152 height 44
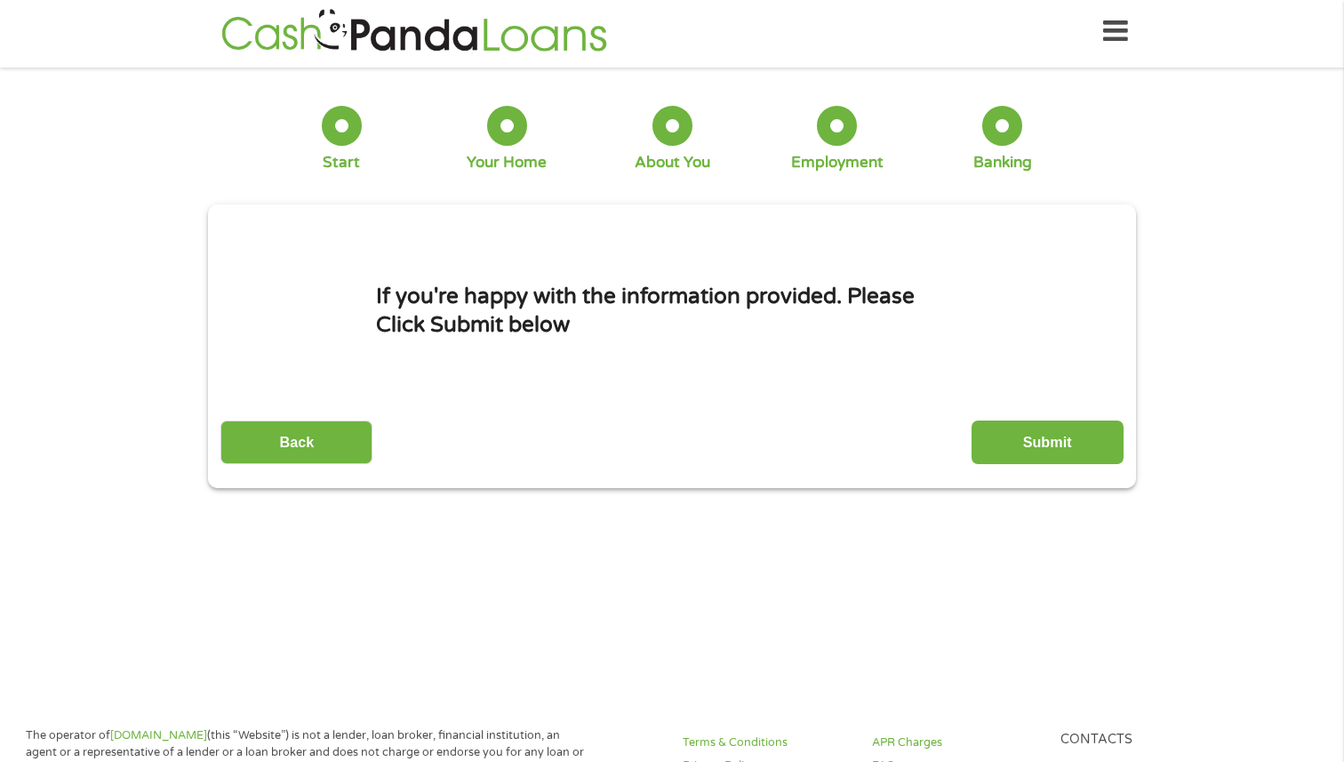
scroll to position [0, 0]
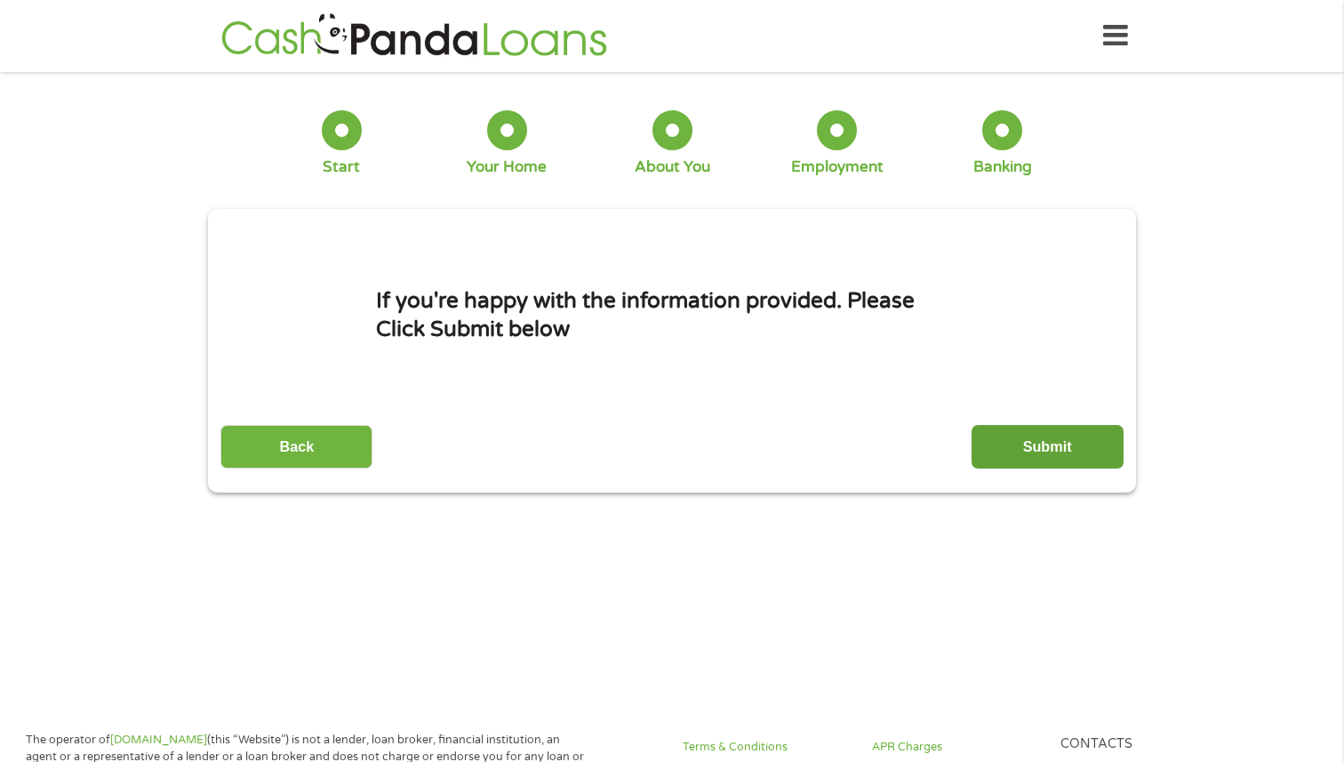
click at [1029, 461] on input "Submit" at bounding box center [1047, 447] width 152 height 44
